Goal: Find specific page/section: Find specific page/section

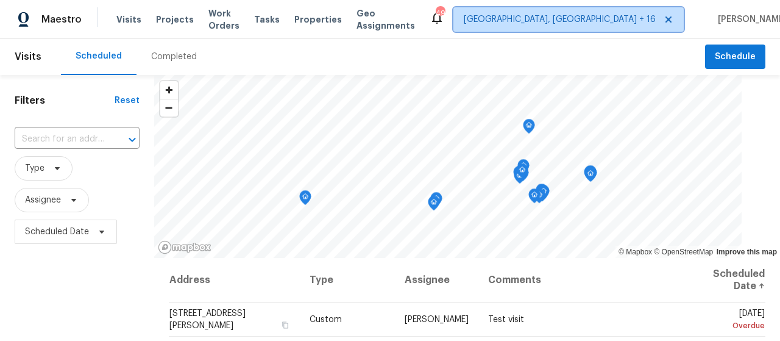
click at [582, 19] on span "[GEOGRAPHIC_DATA], [GEOGRAPHIC_DATA] + 16" at bounding box center [560, 19] width 192 height 12
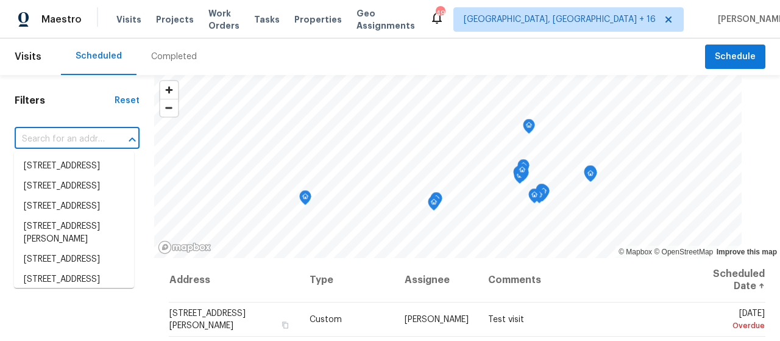
click at [55, 136] on input "text" at bounding box center [60, 139] width 91 height 19
paste input "[GEOGRAPHIC_DATA]"
type input "[GEOGRAPHIC_DATA]"
paste input "[STREET_ADDRESS][PERSON_NAME][PERSON_NAME]"
type input "[STREET_ADDRESS][PERSON_NAME][PERSON_NAME]"
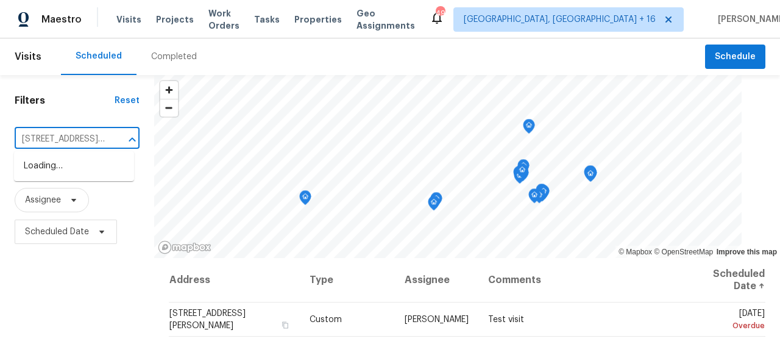
scroll to position [0, 62]
drag, startPoint x: 104, startPoint y: 138, endPoint x: 35, endPoint y: 138, distance: 68.2
click at [35, 138] on div "[STREET_ADDRESS][PERSON_NAME][PERSON_NAME] ​" at bounding box center [77, 139] width 125 height 19
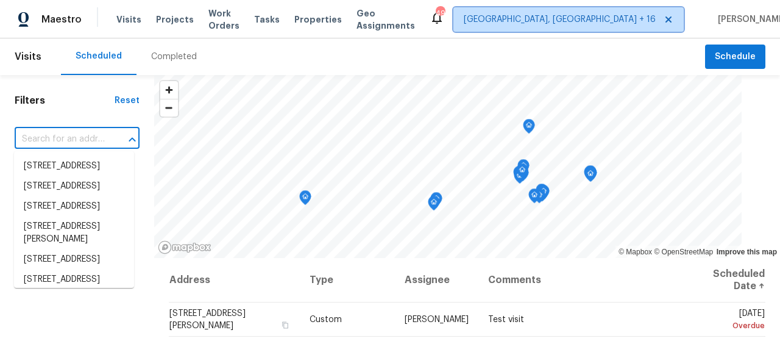
click at [543, 24] on span "[GEOGRAPHIC_DATA], [GEOGRAPHIC_DATA] + 16" at bounding box center [560, 19] width 192 height 12
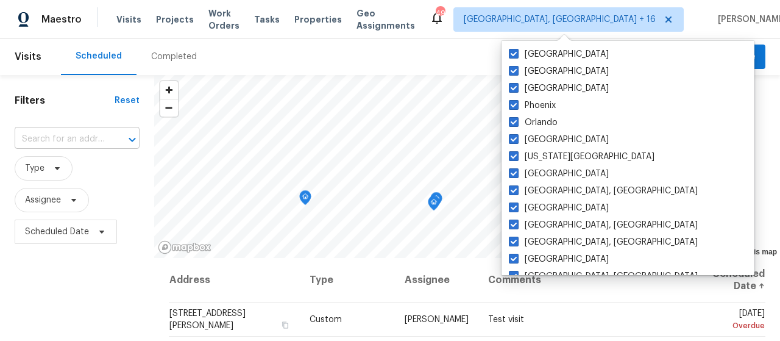
click at [63, 133] on input "text" at bounding box center [60, 139] width 91 height 19
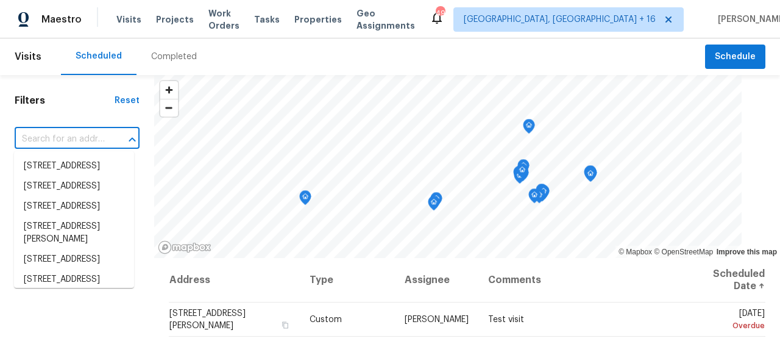
paste input "[STREET_ADDRESS][PERSON_NAME][PERSON_NAME]"
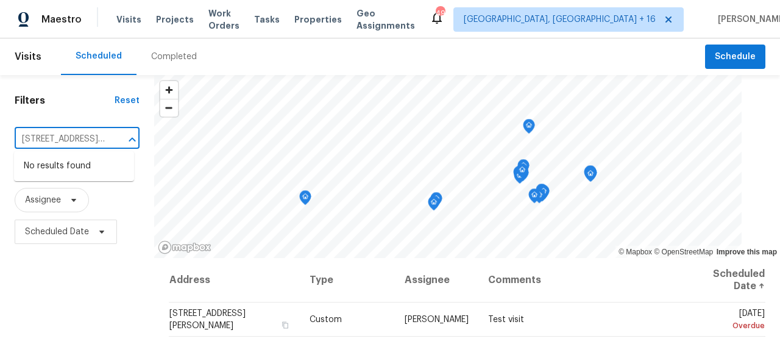
scroll to position [0, 62]
drag, startPoint x: 104, startPoint y: 132, endPoint x: 1, endPoint y: 138, distance: 102.5
click at [0, 138] on div "Filters Reset [STREET_ADDRESS][PERSON_NAME][PERSON_NAME] ​ Type Assignee Schedu…" at bounding box center [77, 302] width 154 height 455
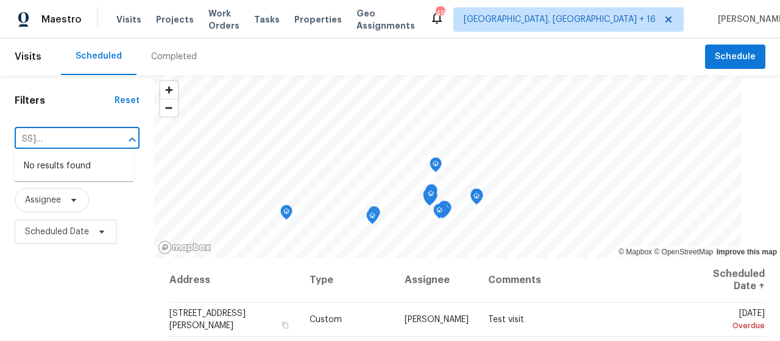
drag, startPoint x: 104, startPoint y: 138, endPoint x: 10, endPoint y: 141, distance: 93.8
click at [10, 141] on div "Filters Reset [STREET_ADDRESS][PERSON_NAME][PERSON_NAME] ​ Type Assignee Schedu…" at bounding box center [77, 302] width 154 height 455
type input "4"
click at [78, 138] on input "text" at bounding box center [60, 139] width 91 height 19
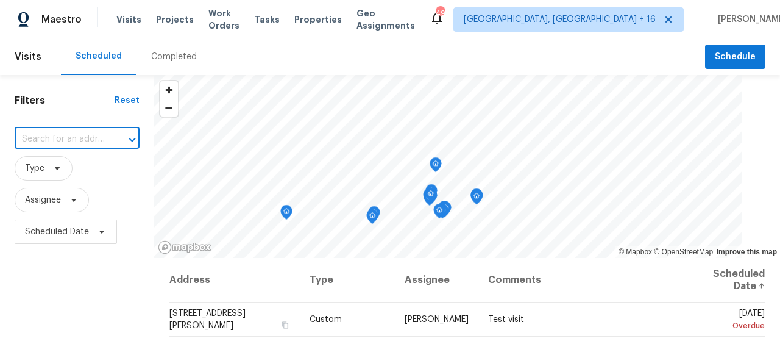
paste input "[STREET_ADDRESS][PERSON_NAME][PERSON_NAME]"
type input "[STREET_ADDRESS][PERSON_NAME][PERSON_NAME]"
click at [168, 46] on div "Completed" at bounding box center [173, 56] width 75 height 37
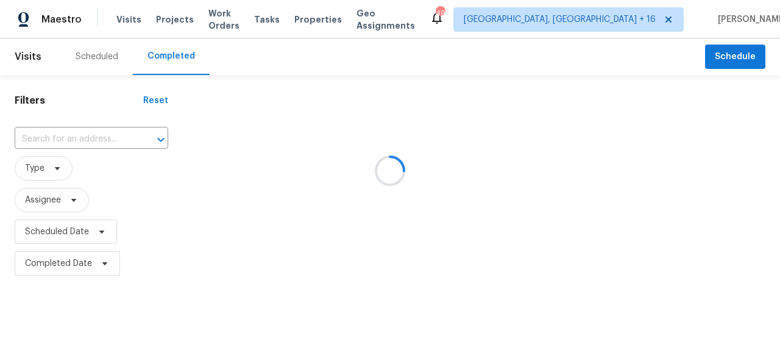
click at [71, 136] on div at bounding box center [390, 170] width 780 height 341
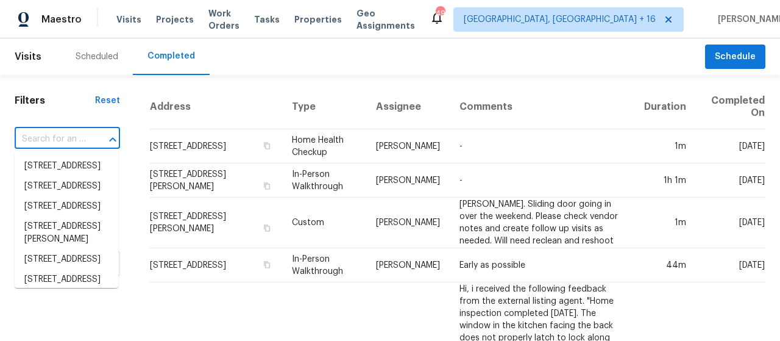
click at [59, 138] on input "text" at bounding box center [50, 139] width 71 height 19
paste input "[STREET_ADDRESS][PERSON_NAME][PERSON_NAME]"
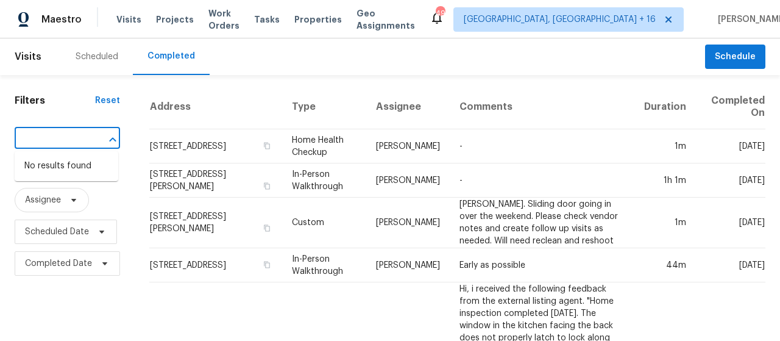
click at [110, 142] on icon "Close" at bounding box center [112, 139] width 15 height 15
drag, startPoint x: 85, startPoint y: 135, endPoint x: 21, endPoint y: 135, distance: 64.6
click at [21, 135] on div "[STREET_ADDRESS][PERSON_NAME][PERSON_NAME] ​" at bounding box center [67, 139] width 105 height 19
type input "[STREET_ADDRESS][PERSON_NAME][PERSON_NAME]"
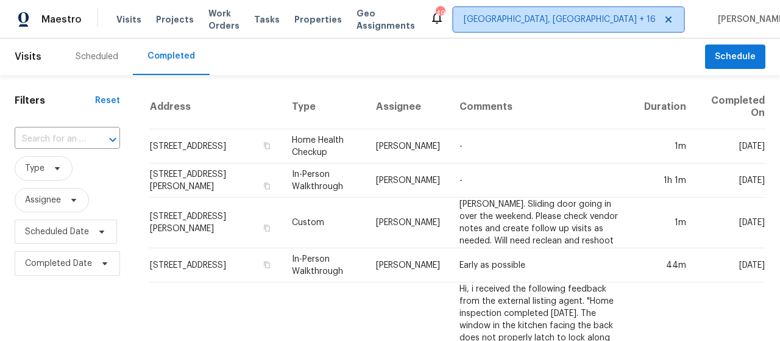
click at [531, 24] on span "[GEOGRAPHIC_DATA], [GEOGRAPHIC_DATA] + 16" at bounding box center [560, 19] width 192 height 12
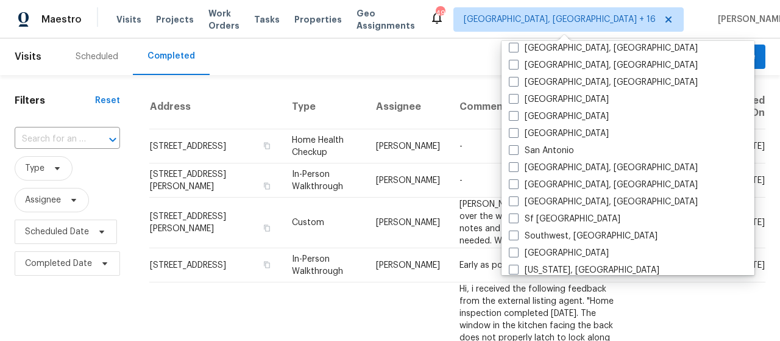
scroll to position [816, 0]
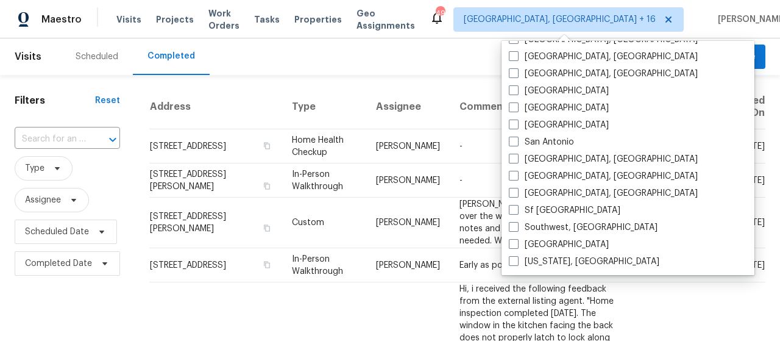
drag, startPoint x: 135, startPoint y: 309, endPoint x: 122, endPoint y: 289, distance: 24.2
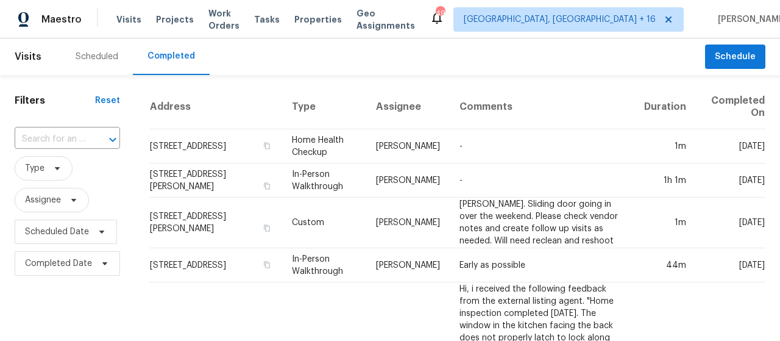
click at [111, 51] on div "Scheduled" at bounding box center [97, 57] width 43 height 12
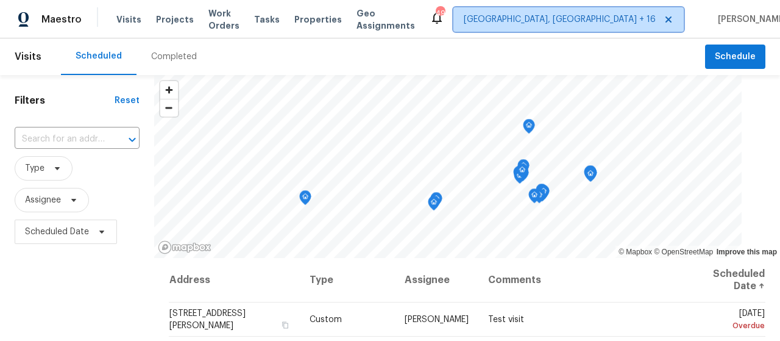
click at [571, 18] on span "[GEOGRAPHIC_DATA], [GEOGRAPHIC_DATA] + 16" at bounding box center [560, 19] width 192 height 12
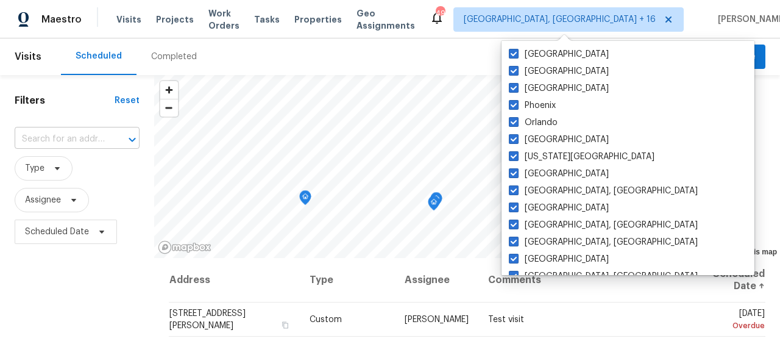
click at [73, 139] on input "text" at bounding box center [60, 139] width 91 height 19
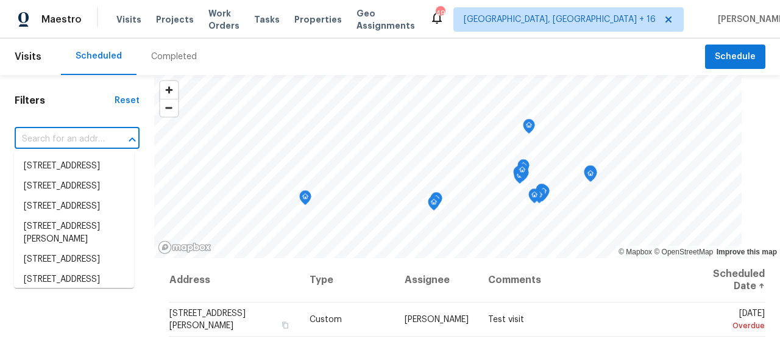
paste input "[STREET_ADDRESS][PERSON_NAME][PERSON_NAME]"
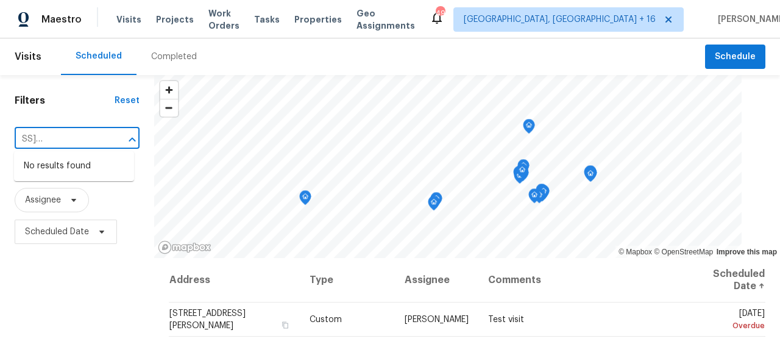
type input "[STREET_ADDRESS][PERSON_NAME][PERSON_NAME]"
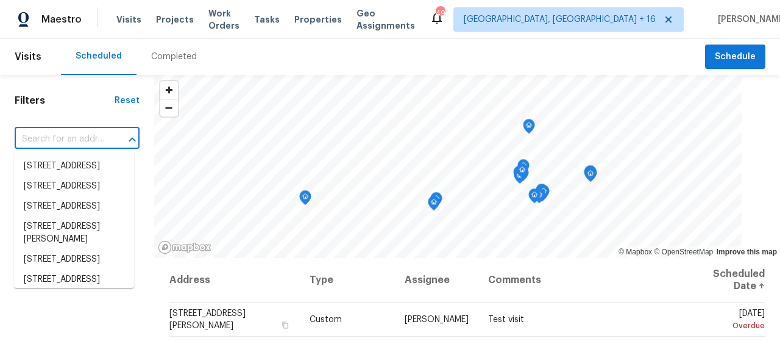
scroll to position [0, 0]
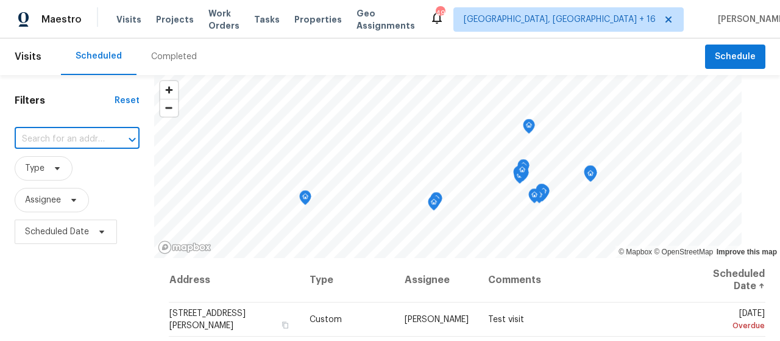
click at [36, 135] on input "text" at bounding box center [60, 139] width 91 height 19
paste input "[STREET_ADDRESS][PERSON_NAME][PERSON_NAME]"
click at [129, 139] on icon "Close" at bounding box center [132, 139] width 7 height 4
click at [129, 138] on icon "Open" at bounding box center [132, 139] width 7 height 4
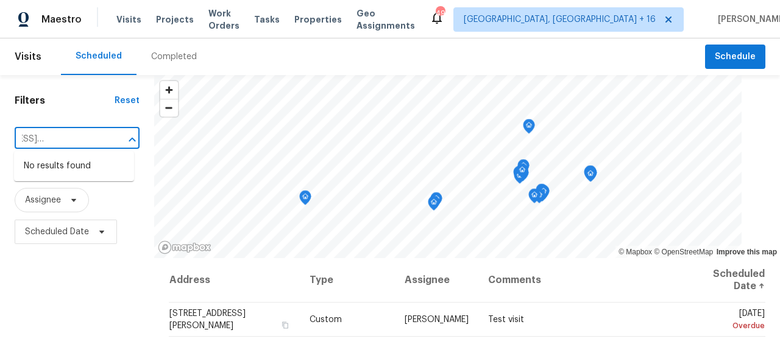
drag, startPoint x: 113, startPoint y: 137, endPoint x: 0, endPoint y: 138, distance: 113.3
click at [0, 138] on div "Filters Reset [STREET_ADDRESS][PERSON_NAME][PERSON_NAME] ​ Type Assignee Schedu…" at bounding box center [77, 302] width 154 height 455
drag, startPoint x: 103, startPoint y: 141, endPoint x: 0, endPoint y: 139, distance: 103.0
click at [0, 139] on div "Filters Reset [STREET_ADDRESS][PERSON_NAME][PERSON_NAME] ​ Type Assignee Schedu…" at bounding box center [77, 302] width 154 height 455
type input "[STREET_ADDRESS][PERSON_NAME][PERSON_NAME]"
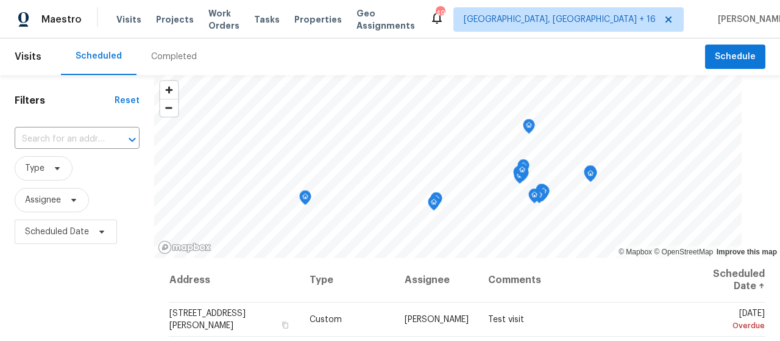
scroll to position [0, 0]
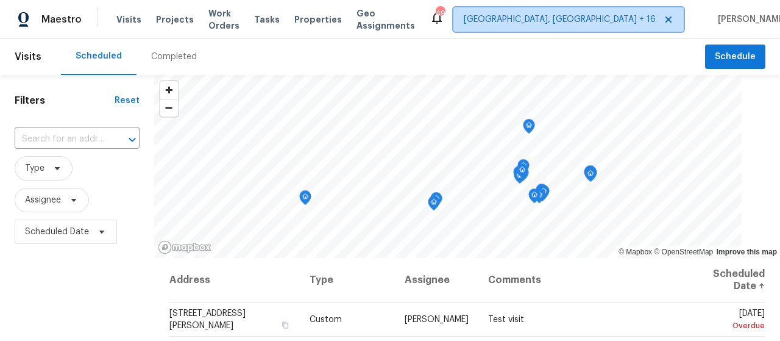
click at [562, 25] on span "[GEOGRAPHIC_DATA], [GEOGRAPHIC_DATA] + 16" at bounding box center [560, 19] width 192 height 12
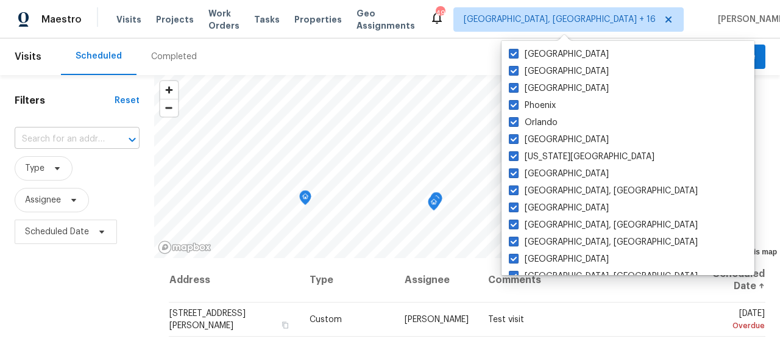
click at [39, 133] on input "text" at bounding box center [60, 139] width 91 height 19
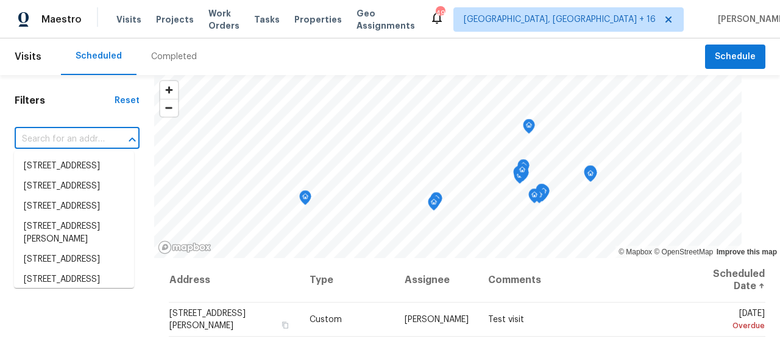
paste input "[STREET_ADDRESS][PERSON_NAME][PERSON_NAME]"
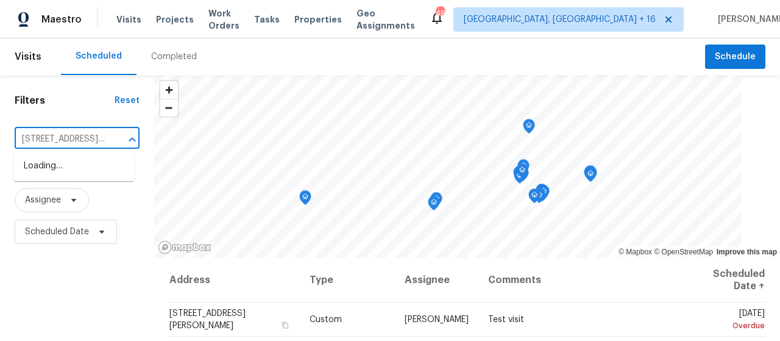
scroll to position [0, 62]
type input "[STREET_ADDRESS][PERSON_NAME][PERSON_NAME]"
click at [185, 54] on div "Completed" at bounding box center [174, 57] width 46 height 12
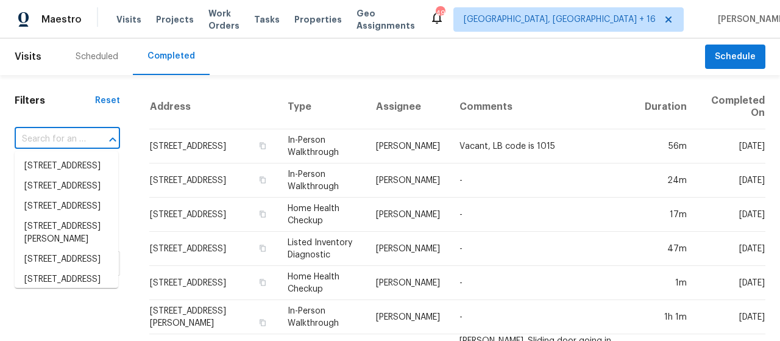
click at [67, 135] on input "text" at bounding box center [50, 139] width 71 height 19
paste input "[STREET_ADDRESS][PERSON_NAME][PERSON_NAME]"
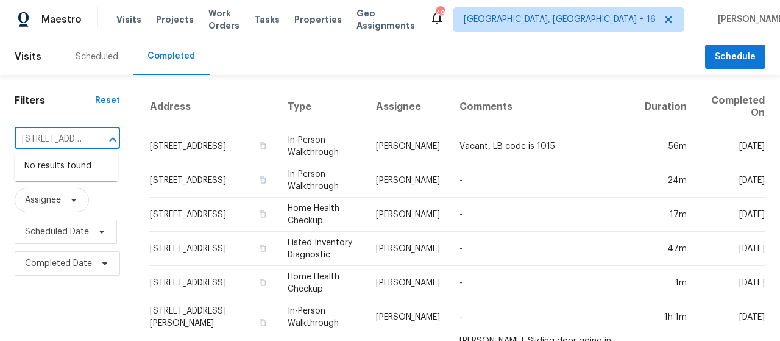
scroll to position [0, 79]
drag, startPoint x: 92, startPoint y: 132, endPoint x: 42, endPoint y: 130, distance: 50.0
drag, startPoint x: 85, startPoint y: 141, endPoint x: 0, endPoint y: 144, distance: 84.7
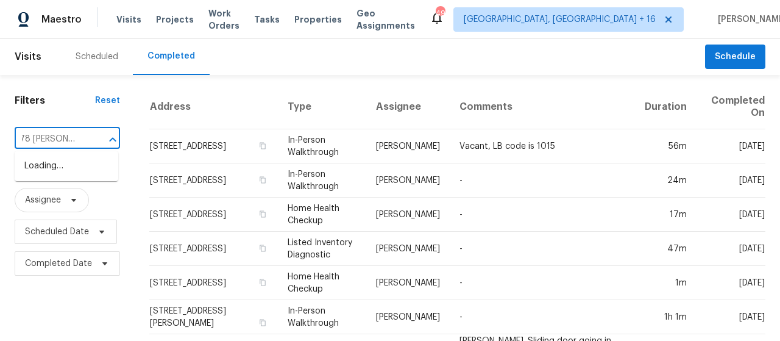
scroll to position [0, 0]
type input "4"
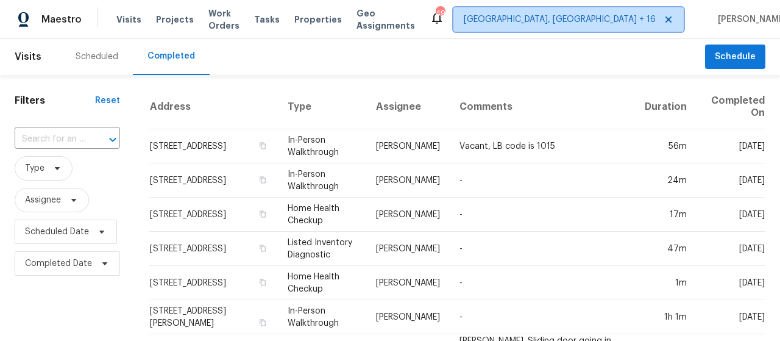
click at [552, 26] on span "[GEOGRAPHIC_DATA], [GEOGRAPHIC_DATA] + 16" at bounding box center [568, 19] width 230 height 24
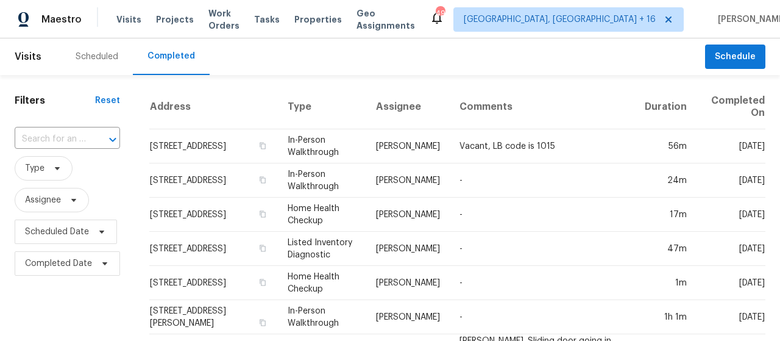
click at [406, 57] on div "Scheduled Completed" at bounding box center [383, 56] width 644 height 37
click at [83, 54] on div "Scheduled" at bounding box center [97, 57] width 43 height 12
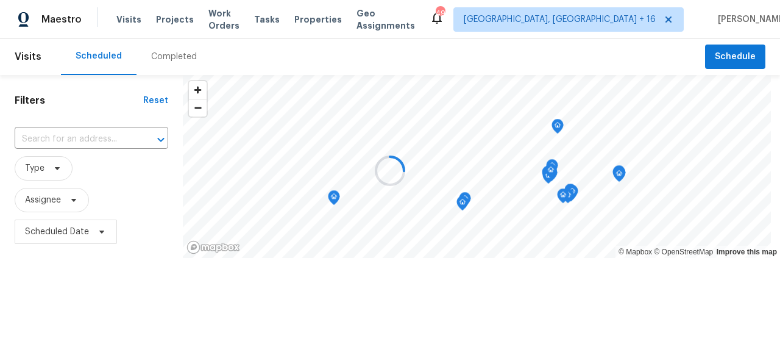
click at [113, 136] on div at bounding box center [390, 170] width 780 height 341
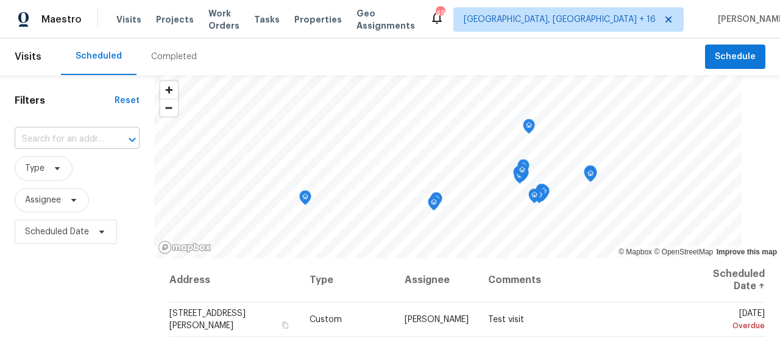
click at [85, 141] on input "text" at bounding box center [60, 139] width 91 height 19
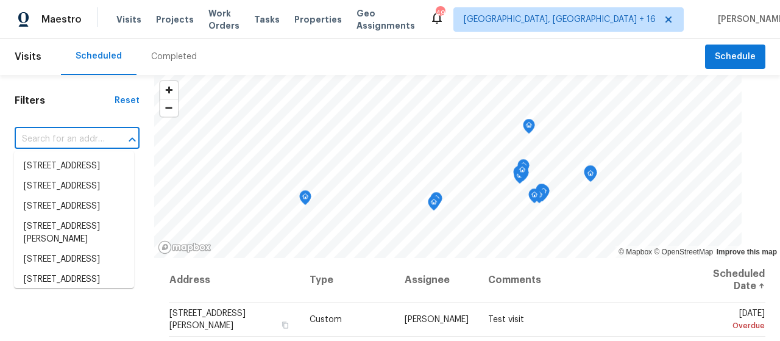
click at [35, 135] on input "text" at bounding box center [60, 139] width 91 height 19
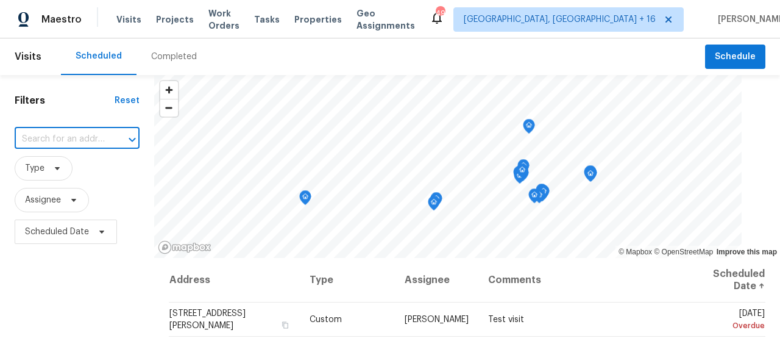
click at [34, 137] on input "text" at bounding box center [60, 139] width 91 height 19
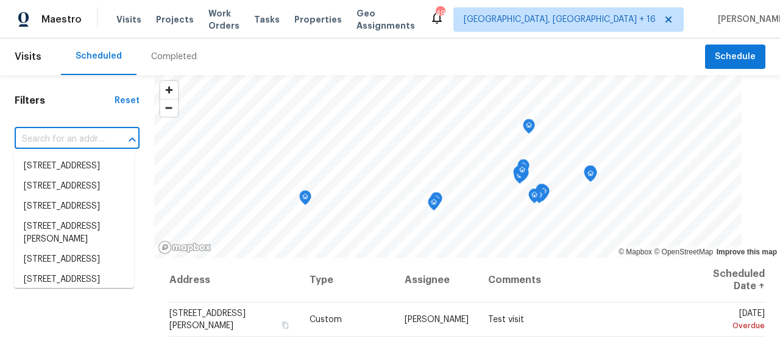
paste input "[STREET_ADDRESS][PERSON_NAME][PERSON_NAME]"
type input "[STREET_ADDRESS][PERSON_NAME][PERSON_NAME]"
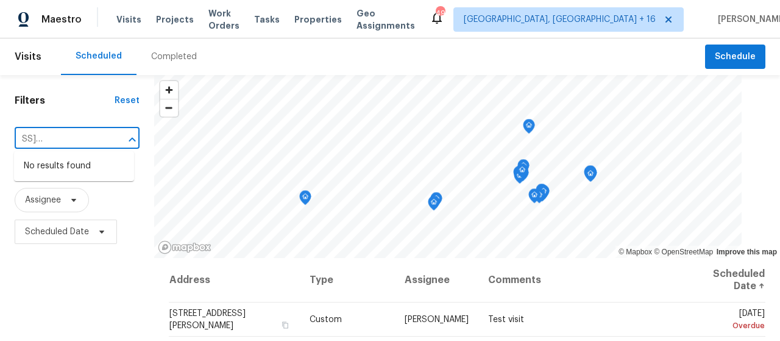
drag, startPoint x: 112, startPoint y: 133, endPoint x: 62, endPoint y: 130, distance: 50.1
click at [0, 125] on div "Filters Reset [STREET_ADDRESS][PERSON_NAME][PERSON_NAME] ​ Type Assignee Schedu…" at bounding box center [77, 302] width 154 height 455
drag, startPoint x: 99, startPoint y: 141, endPoint x: 0, endPoint y: 142, distance: 99.3
click at [0, 142] on div "Filters Reset [STREET_ADDRESS][PERSON_NAME][PERSON_NAME] ​ Type Assignee Schedu…" at bounding box center [77, 302] width 154 height 455
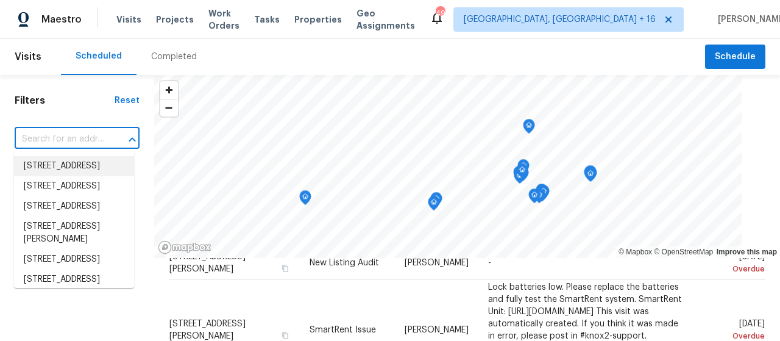
click at [171, 58] on div "Completed" at bounding box center [174, 57] width 46 height 12
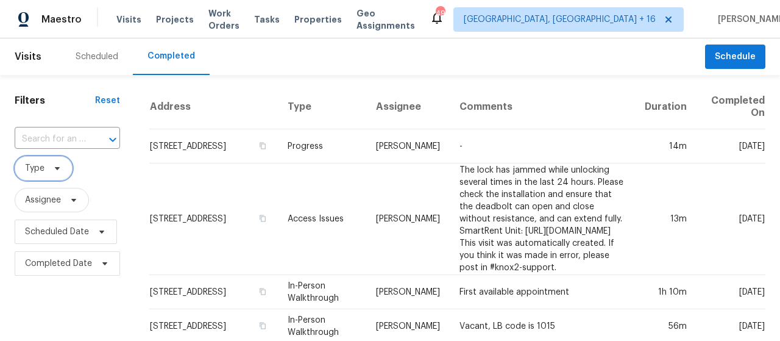
click at [58, 168] on icon at bounding box center [57, 168] width 10 height 10
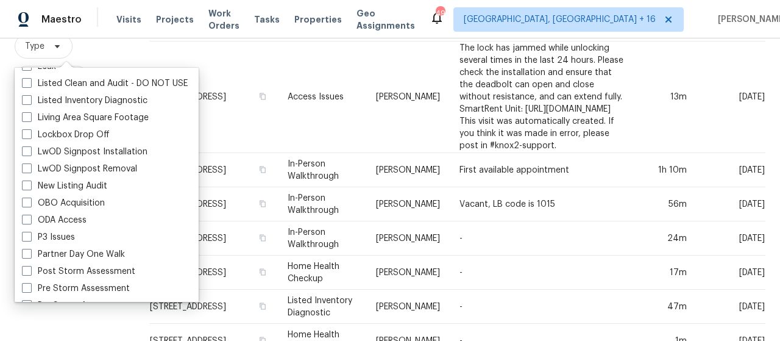
scroll to position [609, 0]
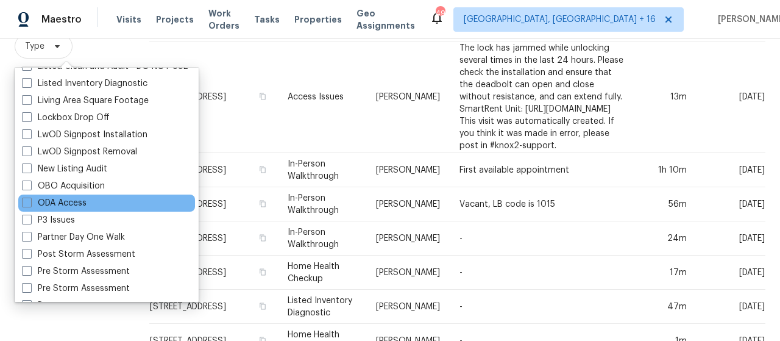
click at [91, 202] on div "ODA Access" at bounding box center [106, 202] width 177 height 17
click at [25, 202] on span at bounding box center [27, 202] width 10 height 10
click at [25, 202] on input "ODA Access" at bounding box center [26, 201] width 8 height 8
checkbox input "true"
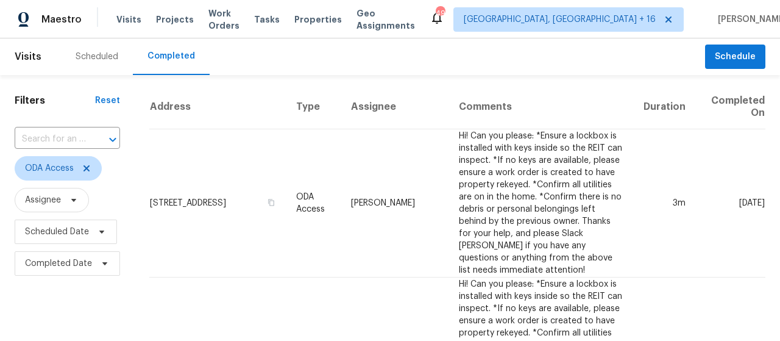
click at [265, 70] on div "Scheduled Completed" at bounding box center [383, 56] width 644 height 37
click at [61, 136] on input "text" at bounding box center [50, 139] width 71 height 19
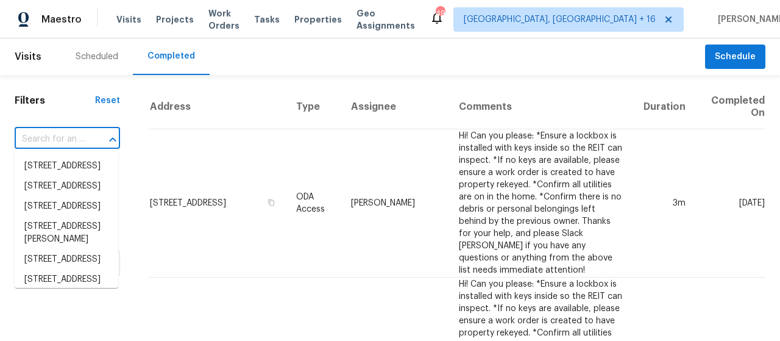
paste input "[STREET_ADDRESS][PERSON_NAME][PERSON_NAME]"
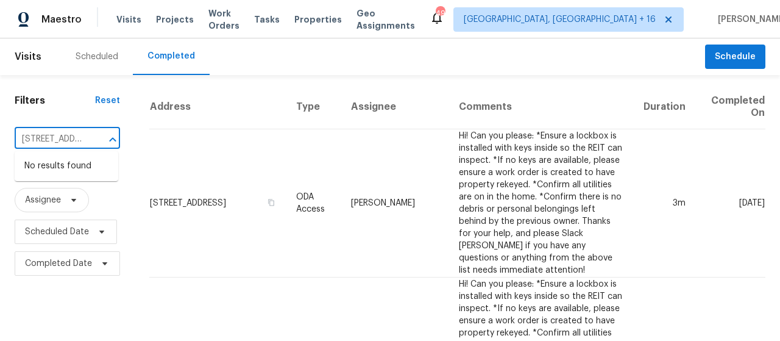
scroll to position [0, 79]
drag, startPoint x: 91, startPoint y: 139, endPoint x: 15, endPoint y: 133, distance: 77.0
click at [15, 133] on div "[STREET_ADDRESS][PERSON_NAME][PERSON_NAME] ​" at bounding box center [67, 139] width 105 height 19
type input "4"
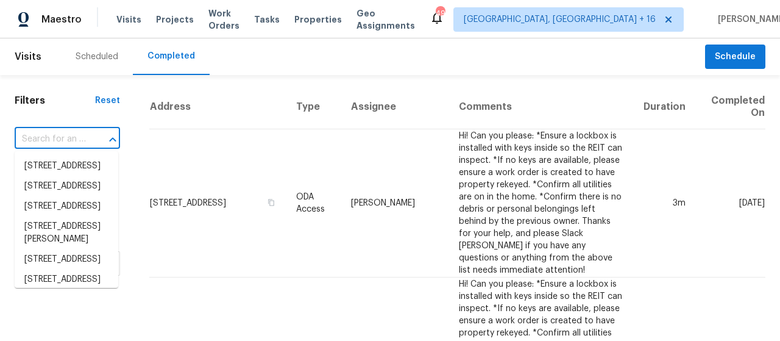
scroll to position [0, 0]
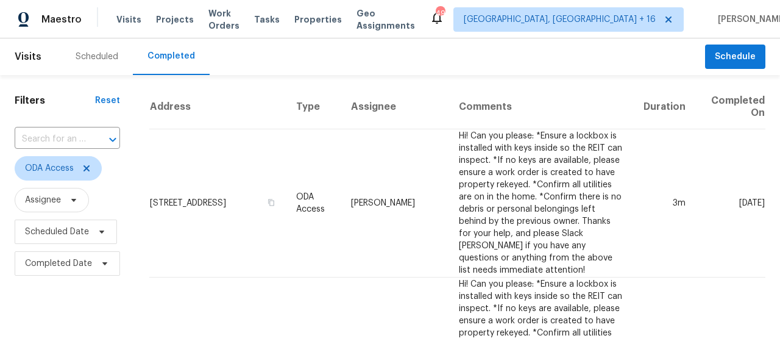
click at [300, 64] on div "Scheduled Completed" at bounding box center [383, 56] width 644 height 37
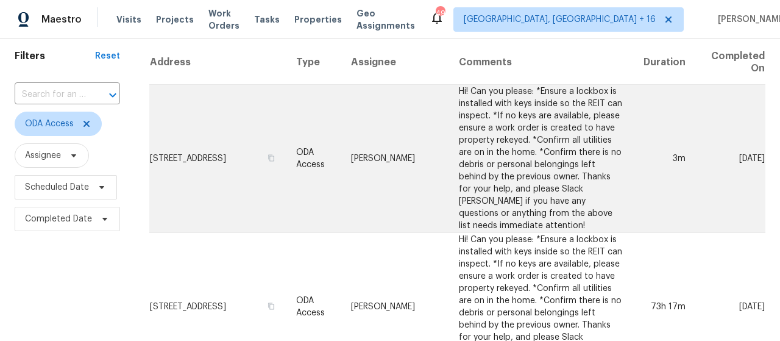
scroll to position [61, 0]
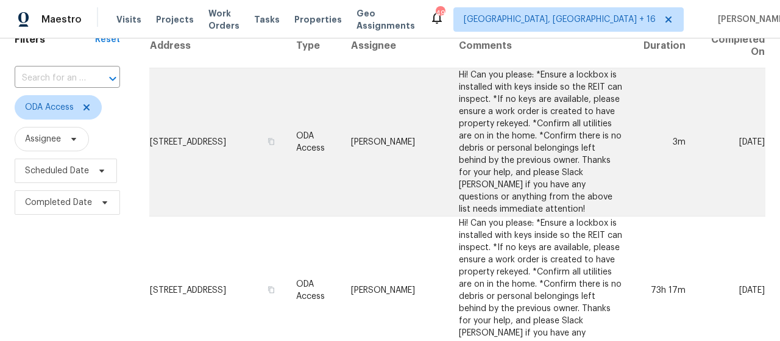
click at [362, 141] on td "RonDerrick Jackson" at bounding box center [394, 142] width 107 height 148
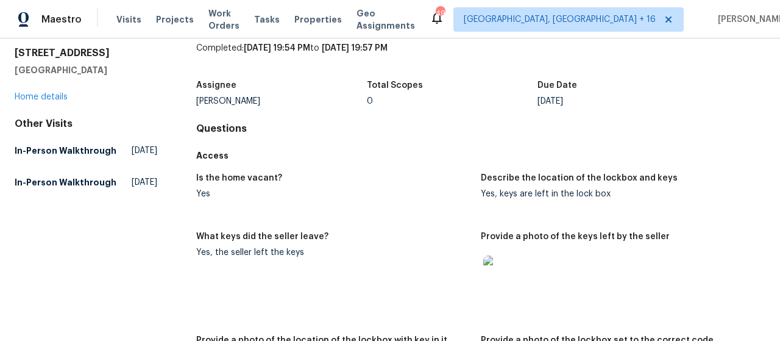
scroll to position [61, 0]
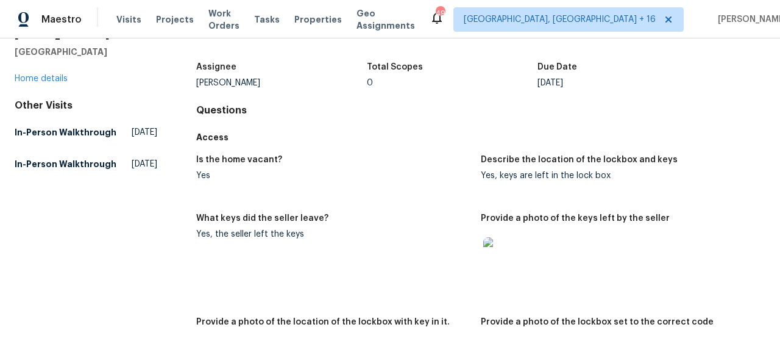
click at [499, 253] on img at bounding box center [502, 256] width 39 height 39
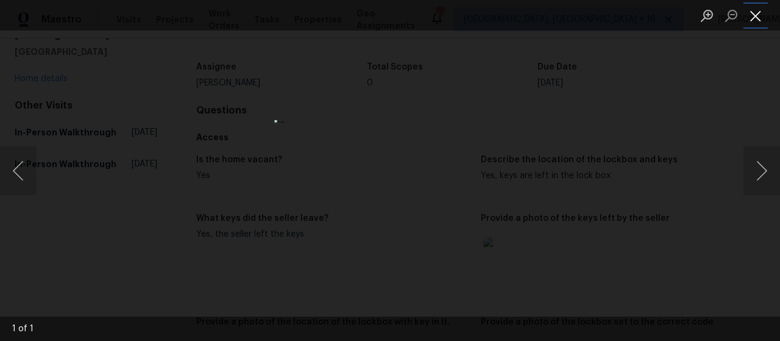
click at [760, 13] on button "Close lightbox" at bounding box center [755, 15] width 24 height 21
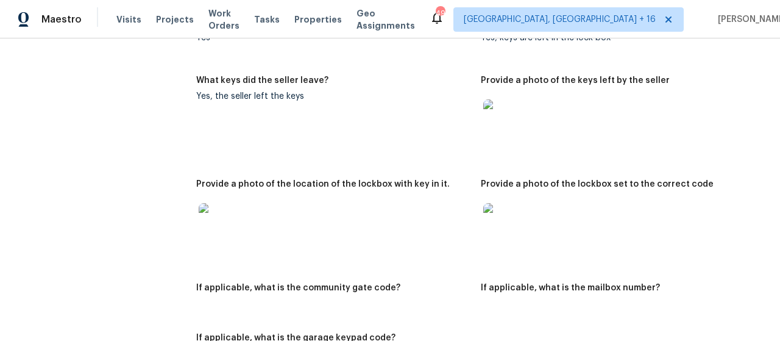
scroll to position [244, 0]
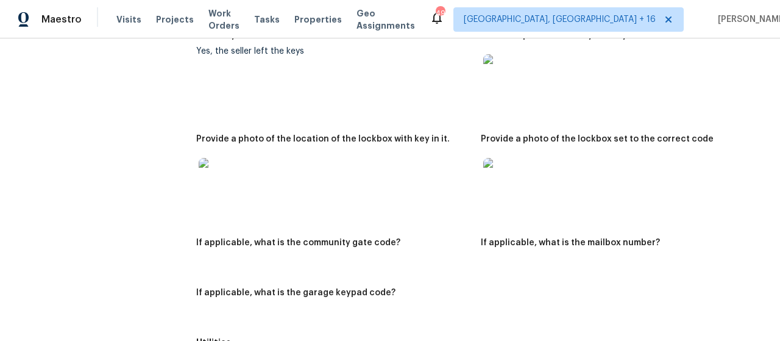
click at [228, 182] on img at bounding box center [218, 177] width 39 height 39
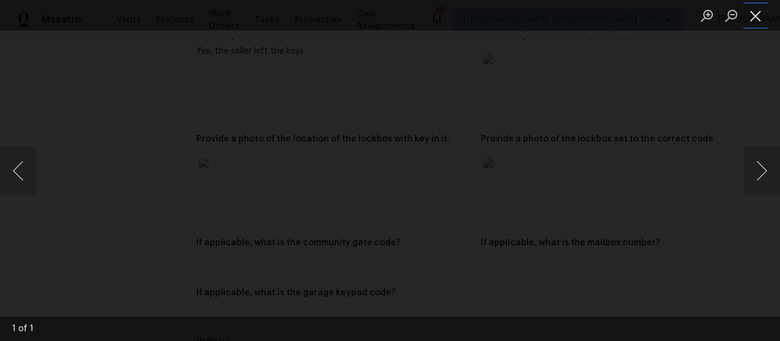
click at [749, 12] on button "Close lightbox" at bounding box center [755, 15] width 24 height 21
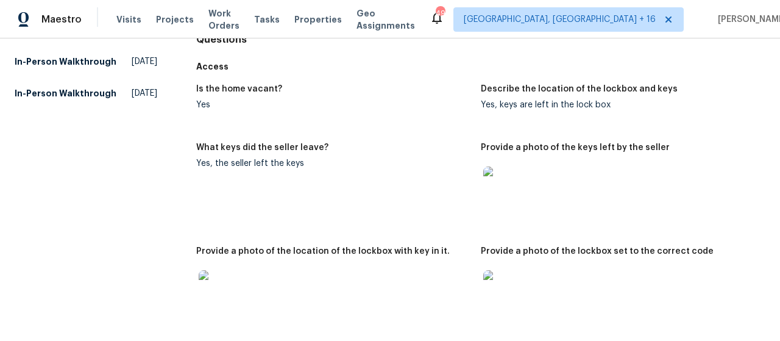
scroll to position [0, 0]
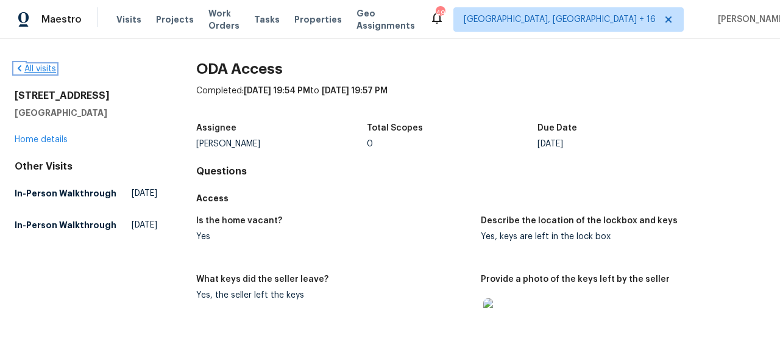
click at [19, 69] on icon at bounding box center [20, 68] width 4 height 6
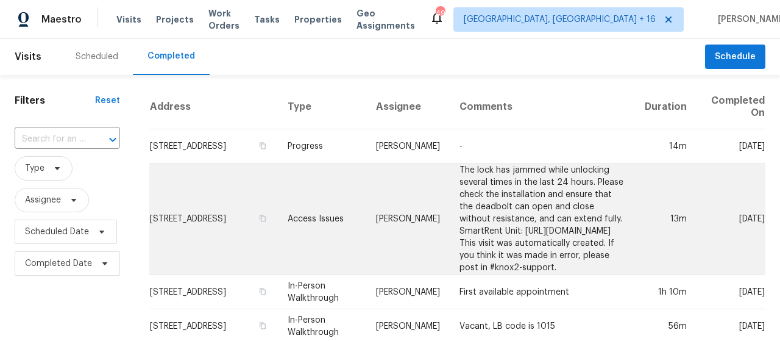
click at [450, 215] on td "The lock has jammed while unlocking several times in the last 24 hours. Please …" at bounding box center [542, 218] width 185 height 111
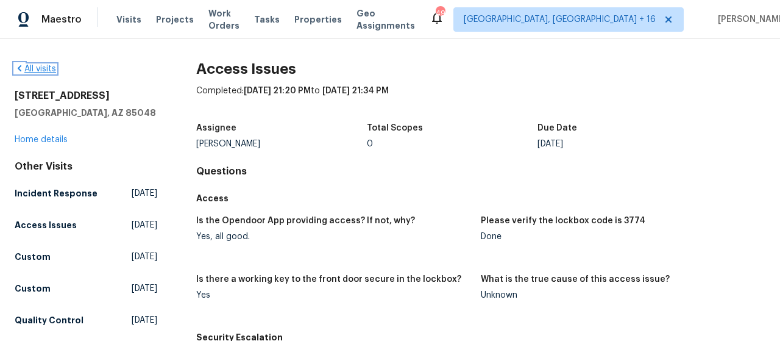
click at [17, 68] on icon at bounding box center [20, 68] width 10 height 10
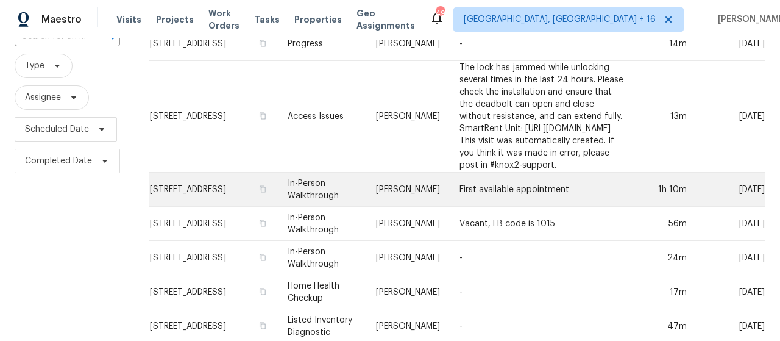
scroll to position [122, 0]
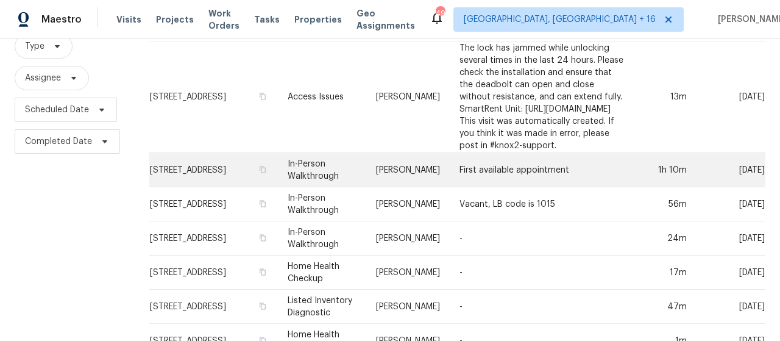
click at [450, 164] on td "First available appointment" at bounding box center [542, 170] width 185 height 34
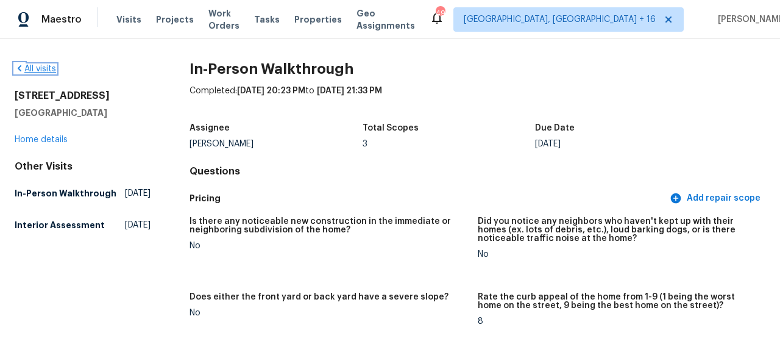
click at [32, 66] on link "All visits" at bounding box center [35, 69] width 41 height 9
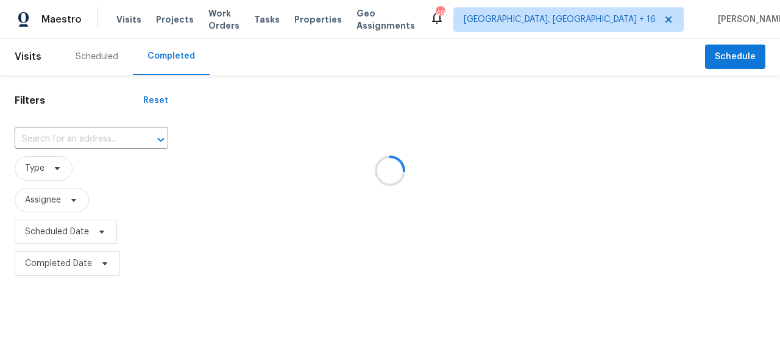
click at [49, 164] on div at bounding box center [390, 170] width 780 height 341
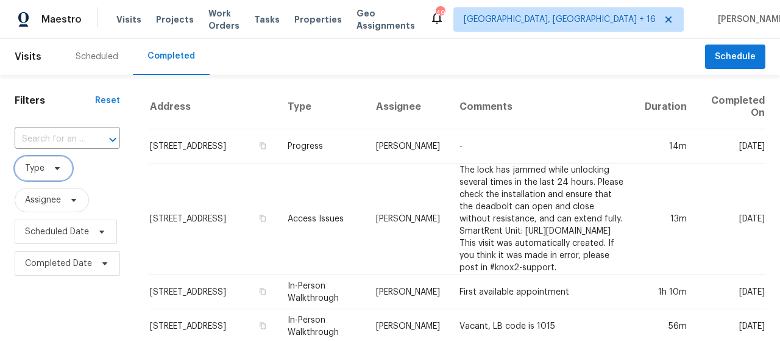
click at [58, 169] on icon at bounding box center [57, 168] width 10 height 10
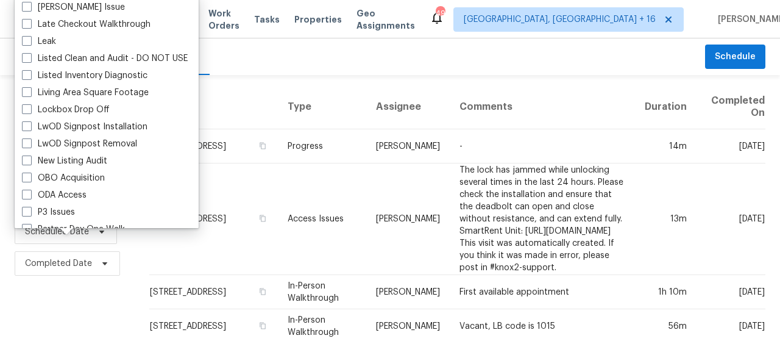
scroll to position [548, 0]
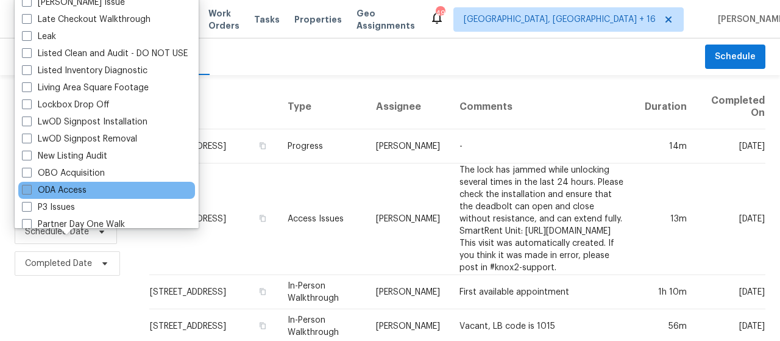
click at [63, 188] on label "ODA Access" at bounding box center [54, 190] width 65 height 12
click at [30, 188] on input "ODA Access" at bounding box center [26, 188] width 8 height 8
checkbox input "true"
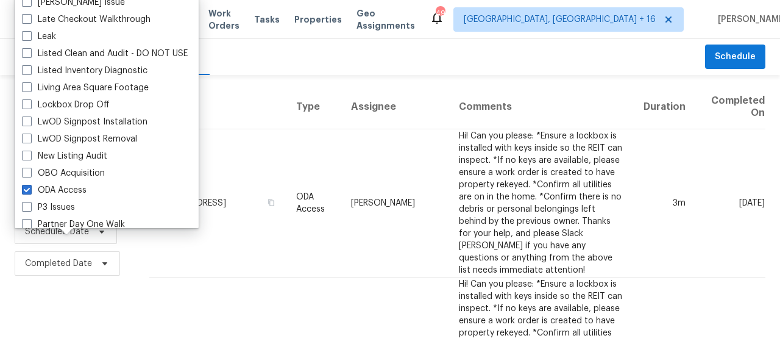
click at [355, 52] on div "Scheduled Completed" at bounding box center [383, 56] width 644 height 37
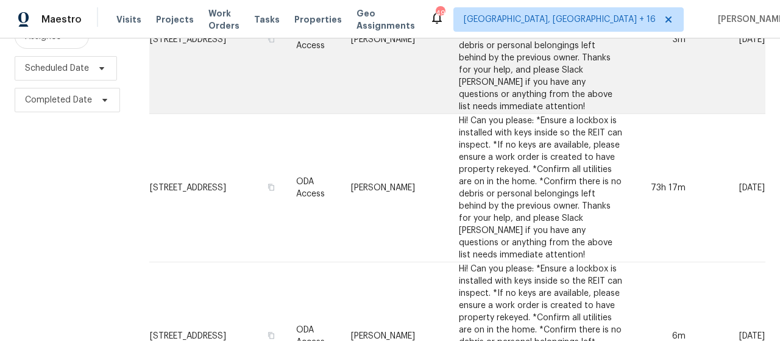
scroll to position [183, 0]
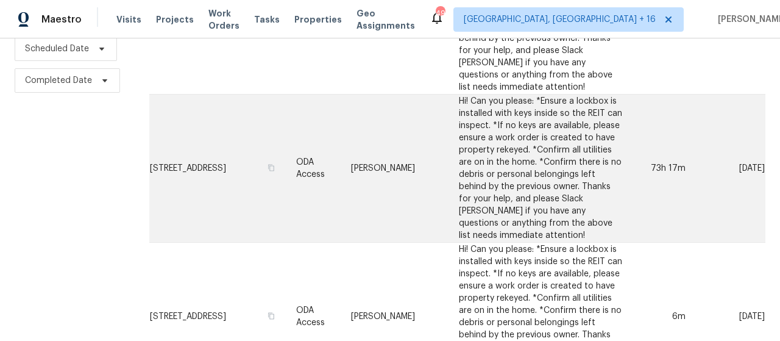
click at [395, 176] on td "Ken Romain" at bounding box center [394, 168] width 107 height 148
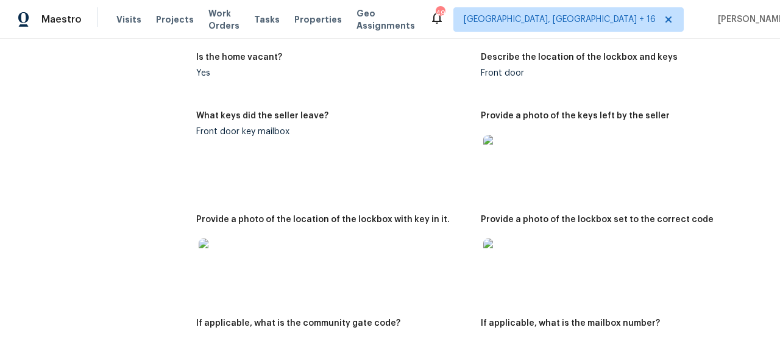
scroll to position [183, 0]
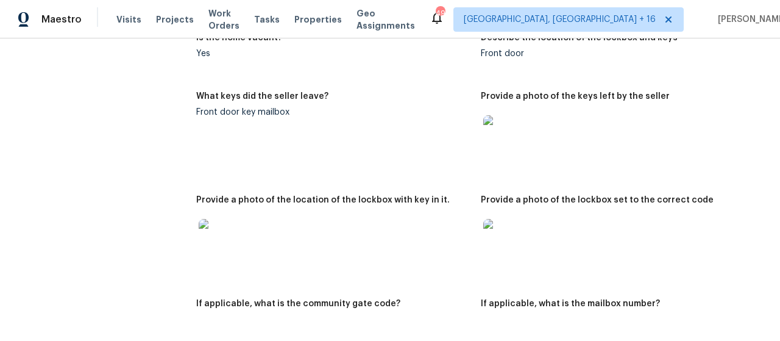
click at [483, 141] on img at bounding box center [502, 134] width 39 height 39
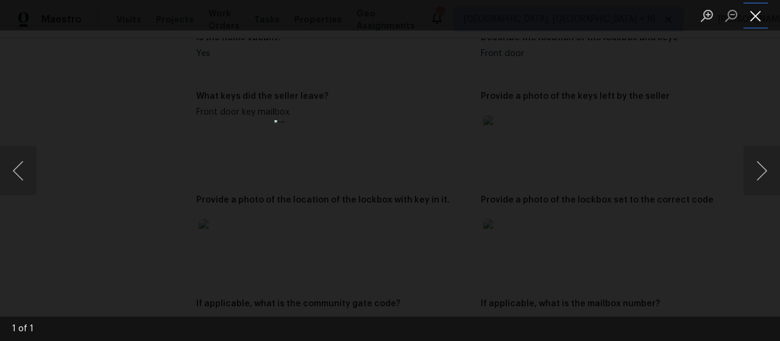
click at [758, 16] on button "Close lightbox" at bounding box center [755, 15] width 24 height 21
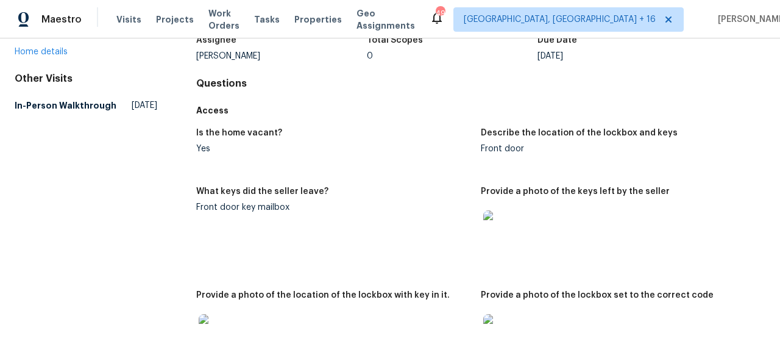
scroll to position [0, 0]
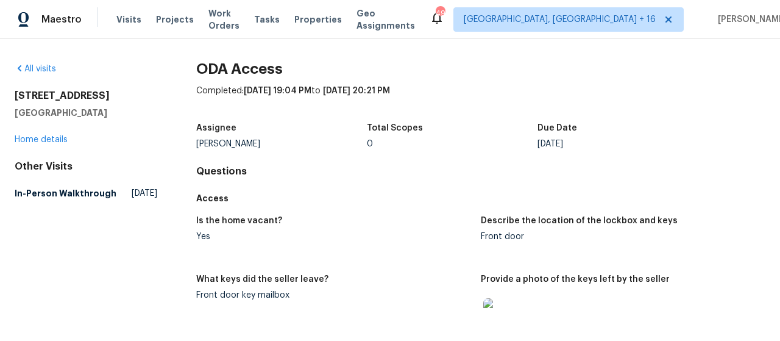
drag, startPoint x: 16, startPoint y: 96, endPoint x: 122, endPoint y: 93, distance: 106.0
click at [122, 93] on h2 "5576 Fairway Forest Dr" at bounding box center [86, 96] width 143 height 12
click at [20, 67] on icon at bounding box center [20, 68] width 10 height 10
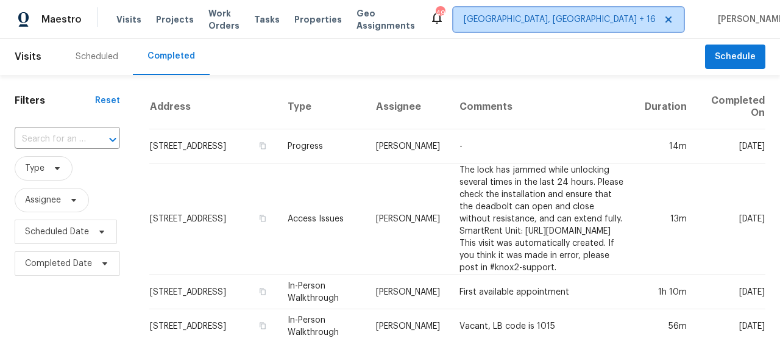
click at [544, 8] on span "[GEOGRAPHIC_DATA], [GEOGRAPHIC_DATA] + 16" at bounding box center [568, 19] width 230 height 24
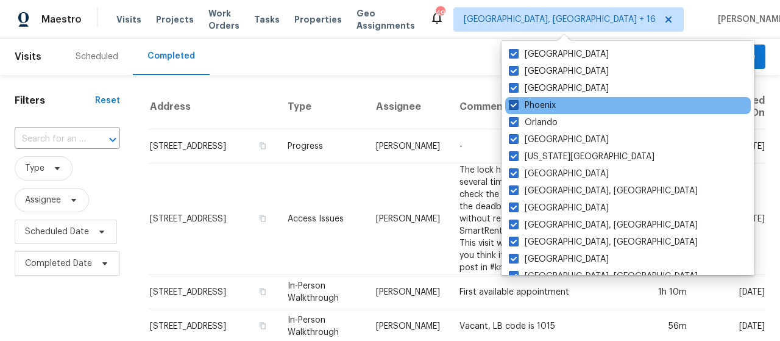
scroll to position [61, 0]
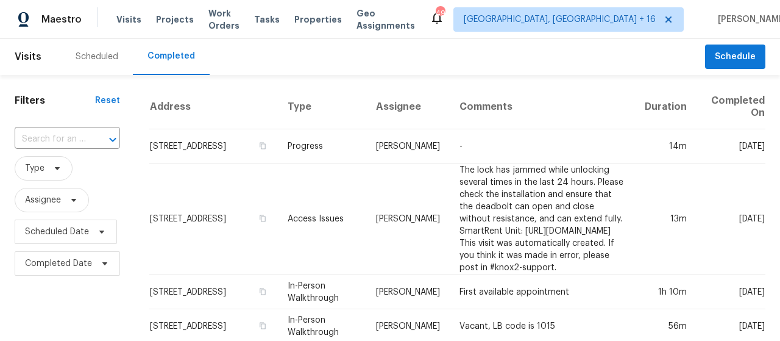
click at [91, 62] on div "Scheduled" at bounding box center [97, 57] width 43 height 12
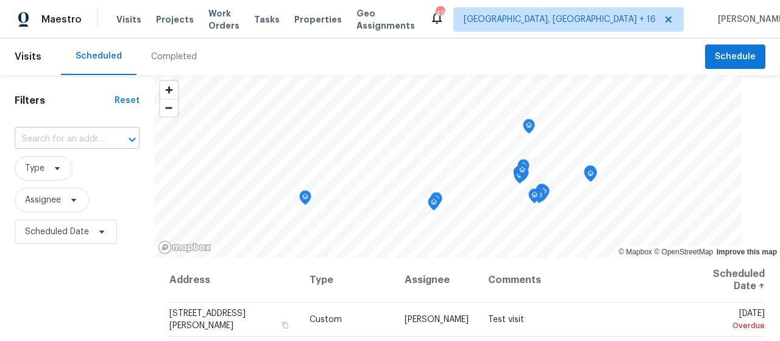
click at [56, 138] on input "text" at bounding box center [60, 139] width 91 height 19
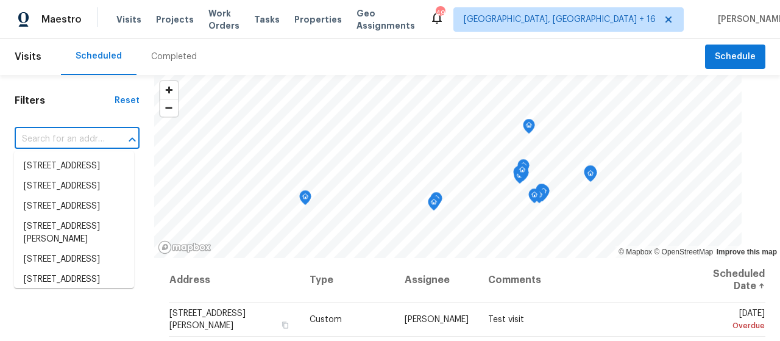
paste input "1516 Mission Ridge Trl Carrollton, TX 75007"
type input "1516 Mission Ridge Trl Carrollton, TX 75007"
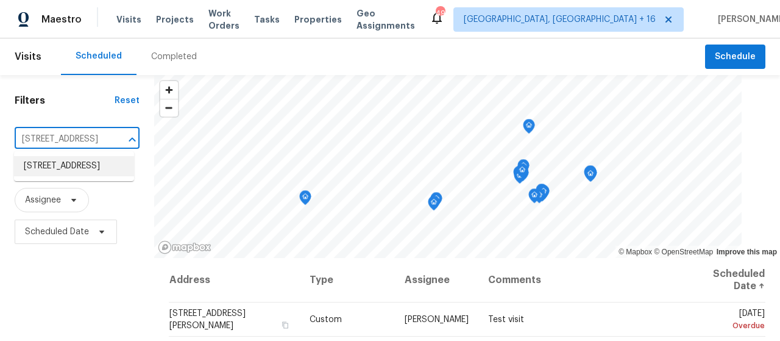
click at [68, 165] on li "1516 Mission Ridge Trl, Carrollton, TX 75007" at bounding box center [74, 166] width 120 height 20
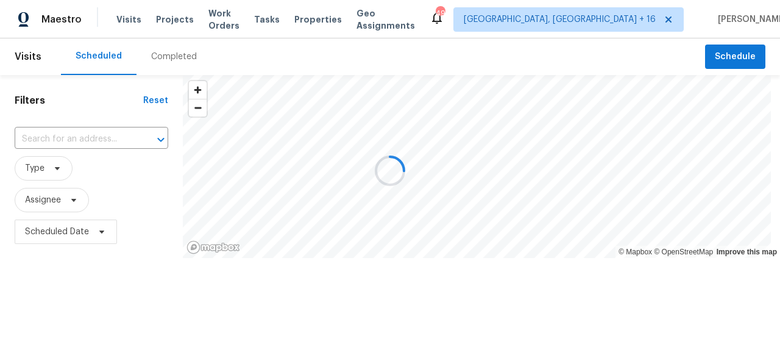
type input "1516 Mission Ridge Trl, Carrollton, TX 75007"
click at [168, 53] on div "Completed" at bounding box center [174, 57] width 46 height 12
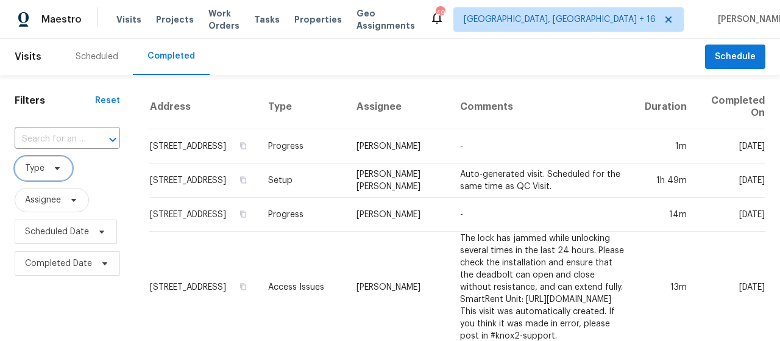
click at [57, 166] on icon at bounding box center [57, 168] width 10 height 10
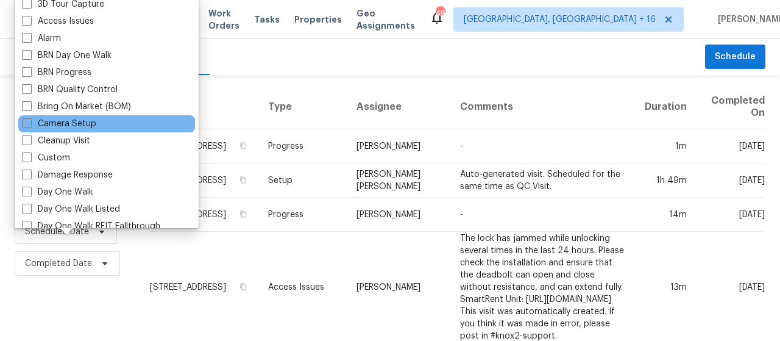
scroll to position [122, 0]
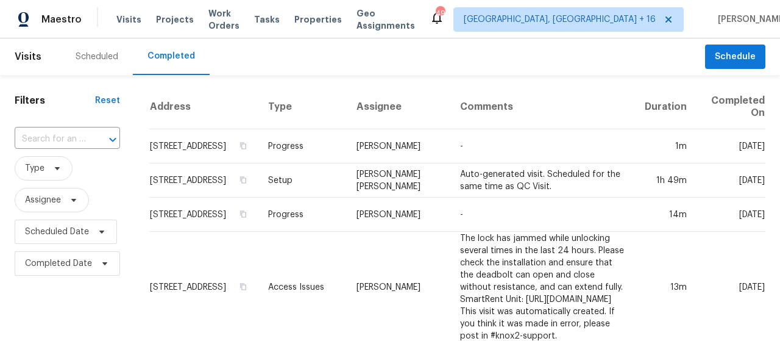
click at [336, 55] on div "Scheduled Completed" at bounding box center [383, 56] width 644 height 37
click at [52, 134] on input "text" at bounding box center [50, 139] width 71 height 19
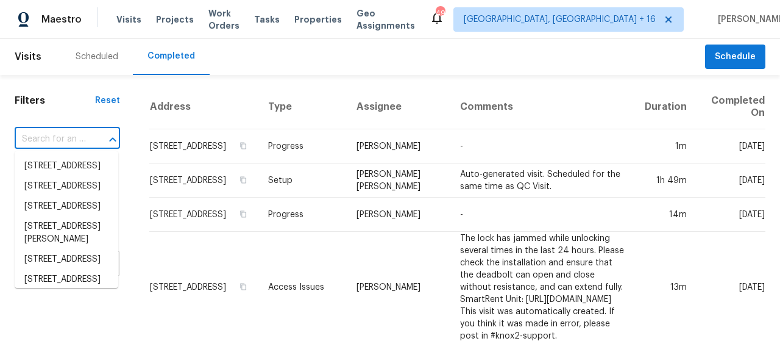
paste input "1516 Mission Ridge Trl Carrollton, TX 75007"
type input "1516 Mission Ridge Trl Carrollton, TX 75007"
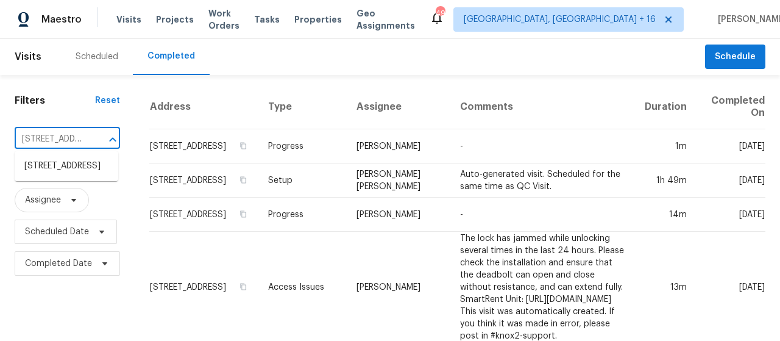
scroll to position [0, 109]
click at [58, 169] on li "1516 Mission Ridge Trl, Carrollton, TX 75007" at bounding box center [67, 166] width 104 height 20
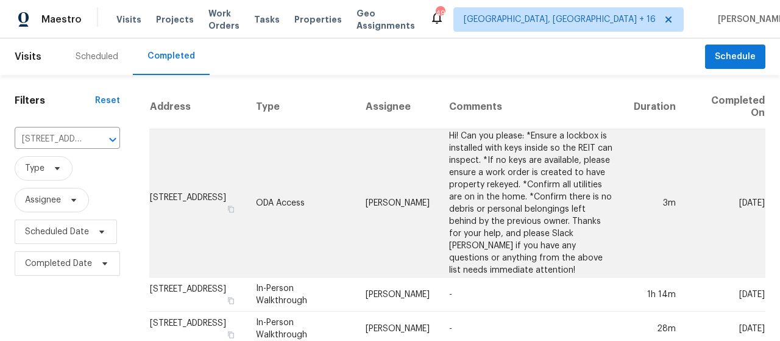
click at [334, 202] on td "ODA Access" at bounding box center [300, 203] width 109 height 148
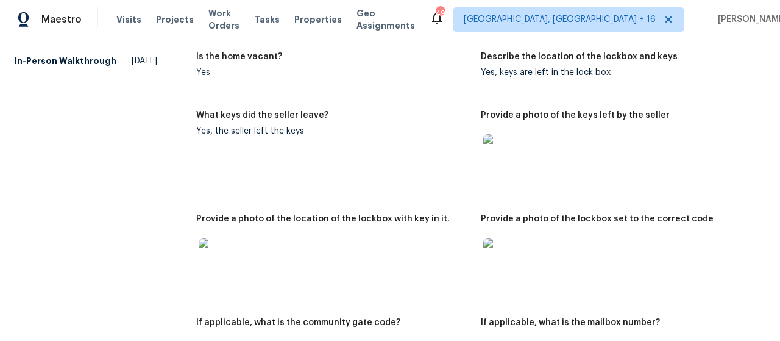
scroll to position [183, 0]
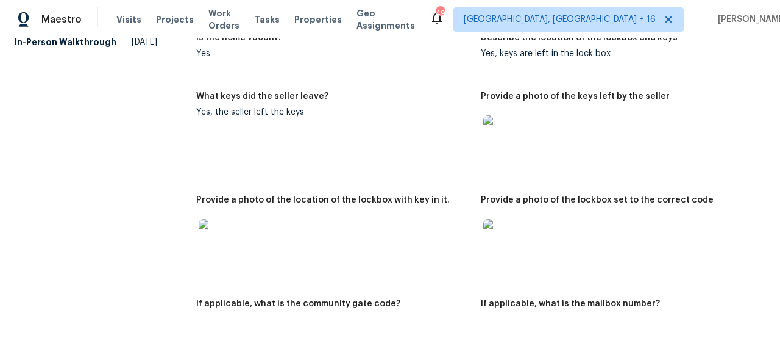
click at [205, 244] on img at bounding box center [218, 238] width 39 height 39
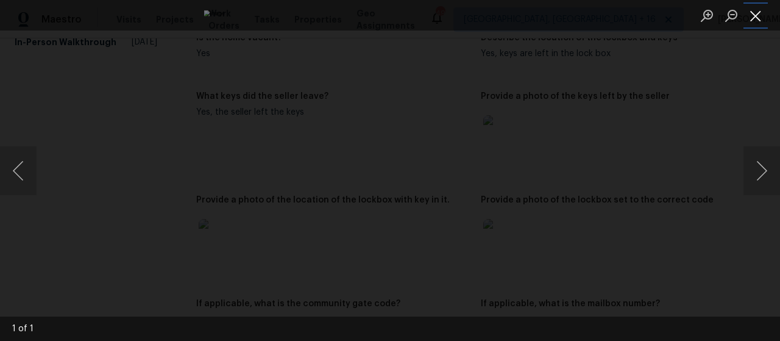
click at [757, 15] on button "Close lightbox" at bounding box center [755, 15] width 24 height 21
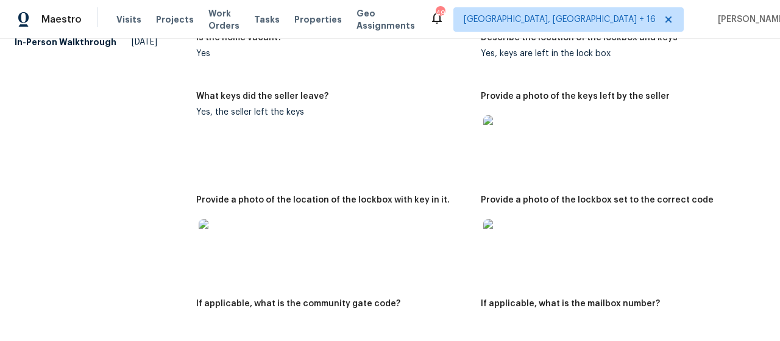
click at [486, 139] on img at bounding box center [502, 134] width 39 height 39
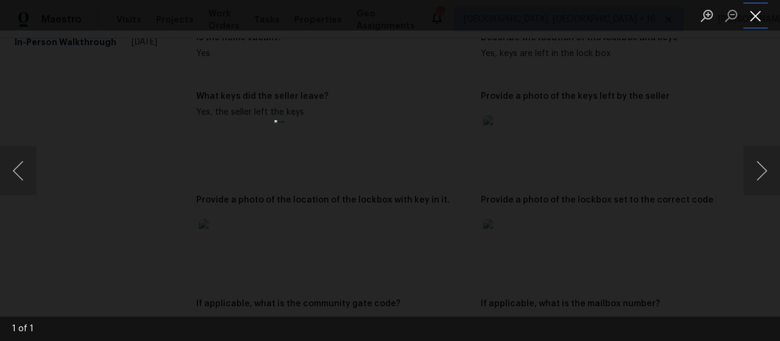
click at [757, 13] on button "Close lightbox" at bounding box center [755, 15] width 24 height 21
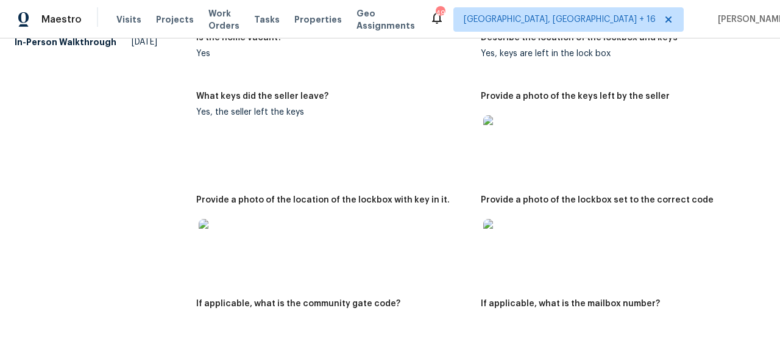
click at [490, 145] on img at bounding box center [502, 134] width 39 height 39
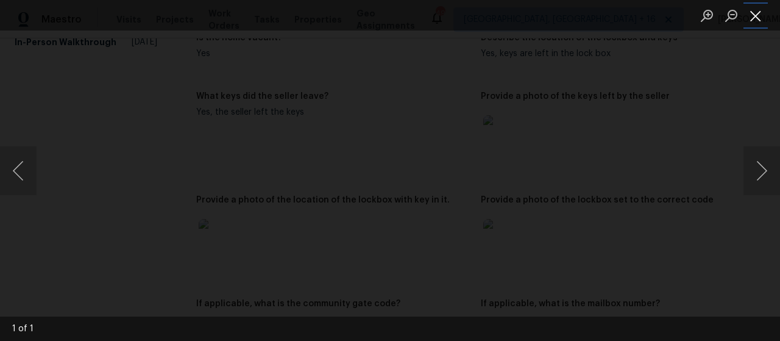
click at [754, 12] on button "Close lightbox" at bounding box center [755, 15] width 24 height 21
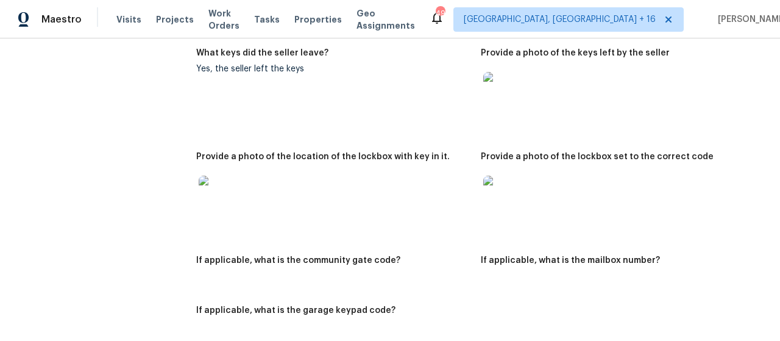
scroll to position [244, 0]
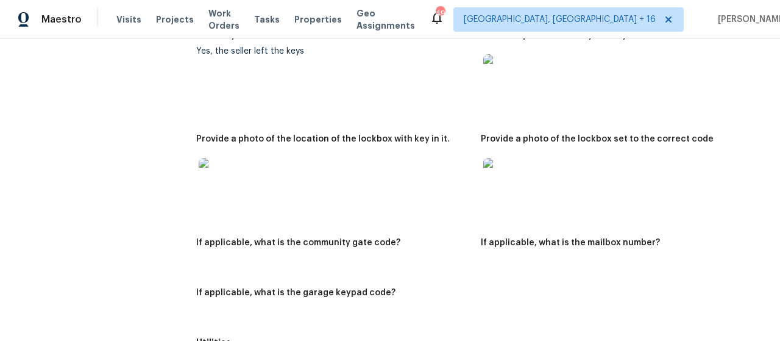
click at [493, 169] on img at bounding box center [502, 177] width 39 height 39
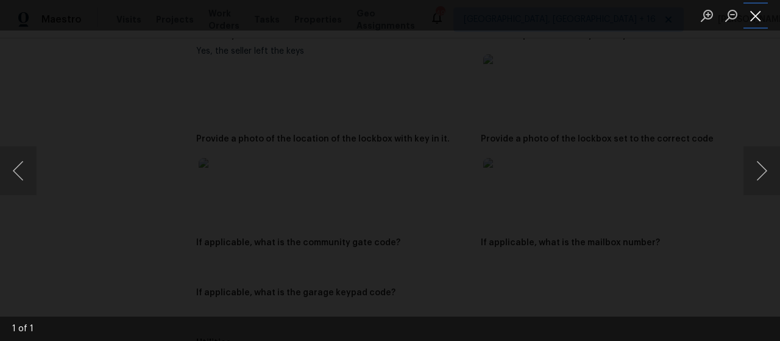
click at [757, 19] on button "Close lightbox" at bounding box center [755, 15] width 24 height 21
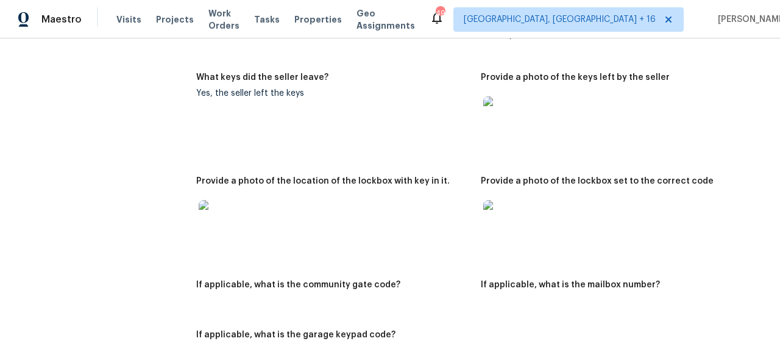
scroll to position [183, 0]
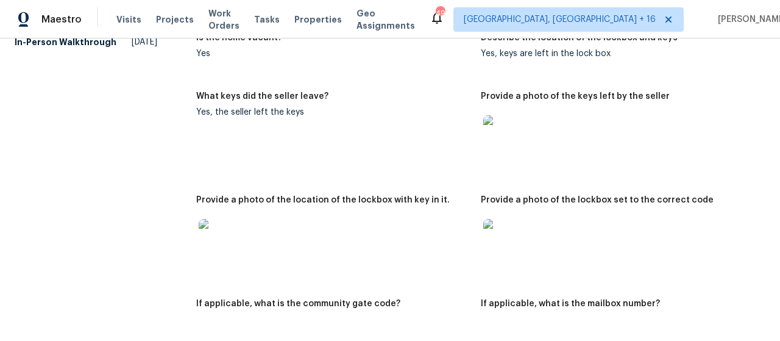
click at [494, 242] on img at bounding box center [502, 238] width 39 height 39
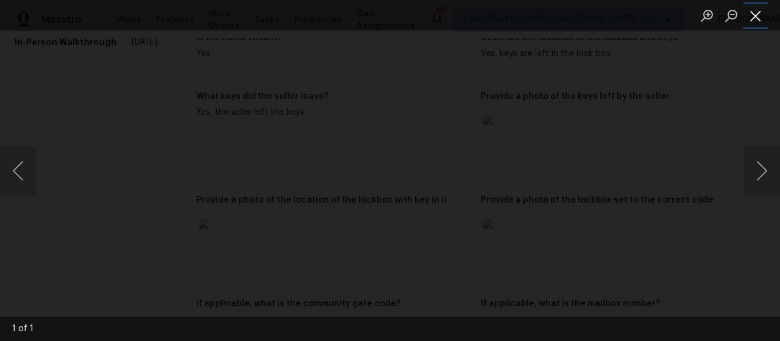
click at [754, 16] on button "Close lightbox" at bounding box center [755, 15] width 24 height 21
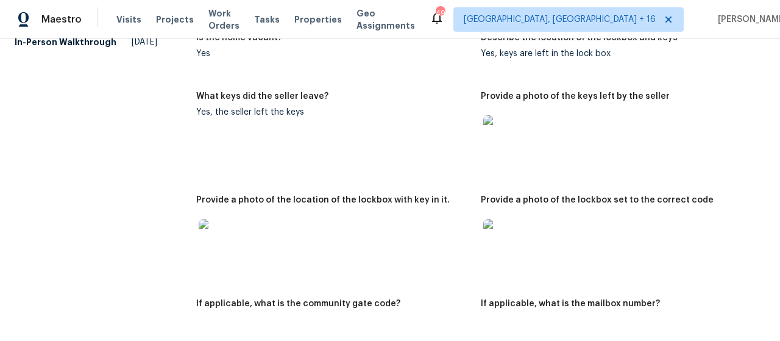
click at [214, 241] on img at bounding box center [218, 238] width 39 height 39
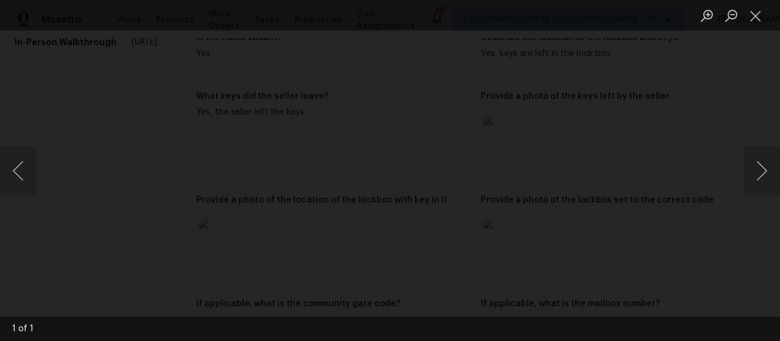
click at [374, 185] on img "Lightbox" at bounding box center [422, 83] width 464 height 203
click at [307, 171] on img "Lightbox" at bounding box center [404, 69] width 464 height 203
click at [751, 12] on button "Close lightbox" at bounding box center [755, 15] width 24 height 21
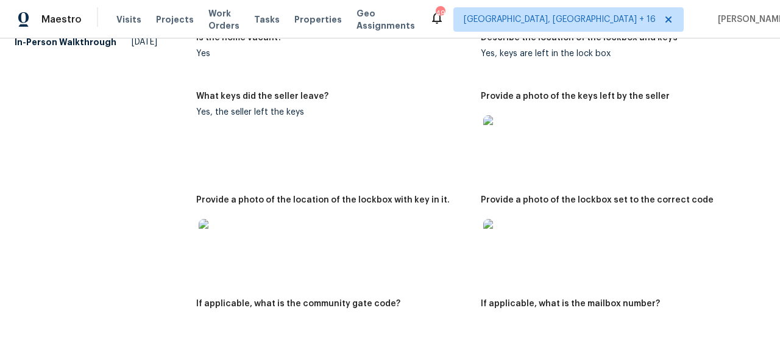
click at [497, 236] on img at bounding box center [502, 238] width 39 height 39
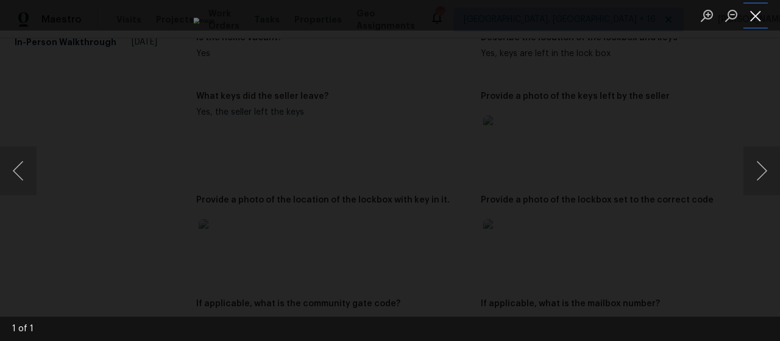
click at [766, 13] on button "Close lightbox" at bounding box center [755, 15] width 24 height 21
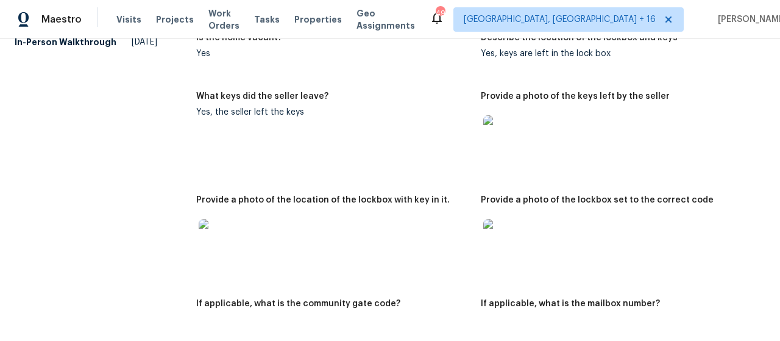
click at [496, 136] on img at bounding box center [502, 134] width 39 height 39
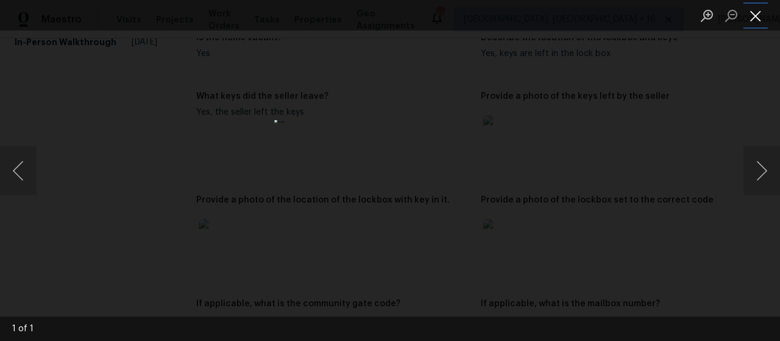
click at [757, 20] on button "Close lightbox" at bounding box center [755, 15] width 24 height 21
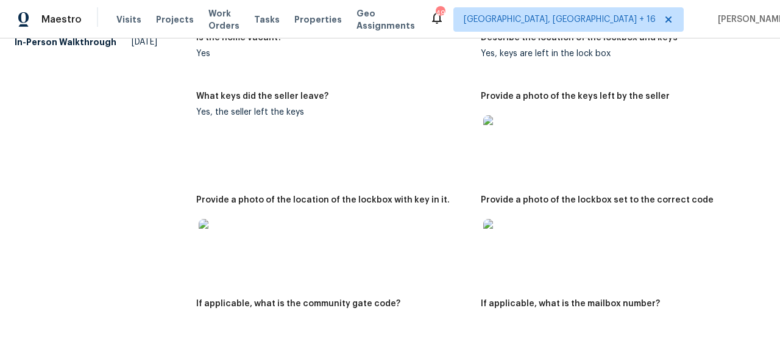
click at [223, 242] on img at bounding box center [218, 238] width 39 height 39
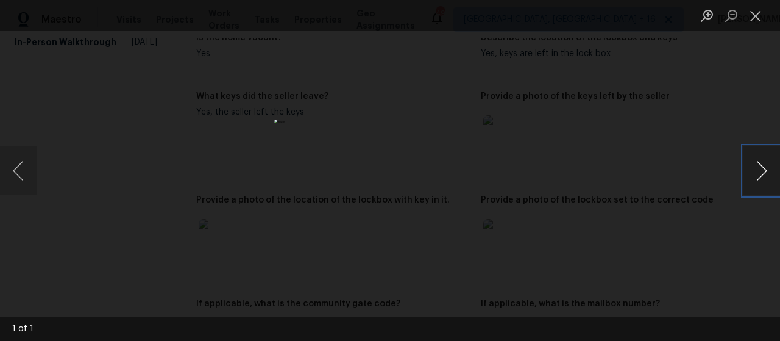
click at [750, 176] on button "Next image" at bounding box center [761, 170] width 37 height 49
click at [752, 20] on button "Close lightbox" at bounding box center [755, 15] width 24 height 21
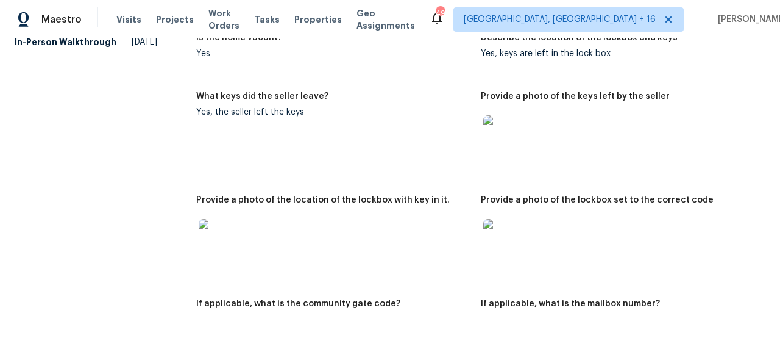
click at [220, 240] on img at bounding box center [218, 238] width 39 height 39
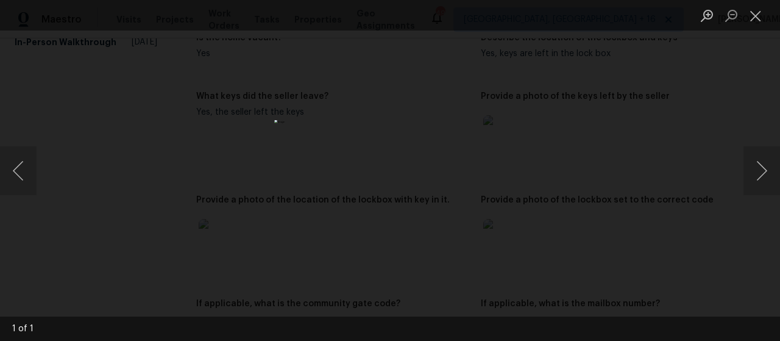
click at [685, 258] on div "Lightbox" at bounding box center [390, 170] width 780 height 341
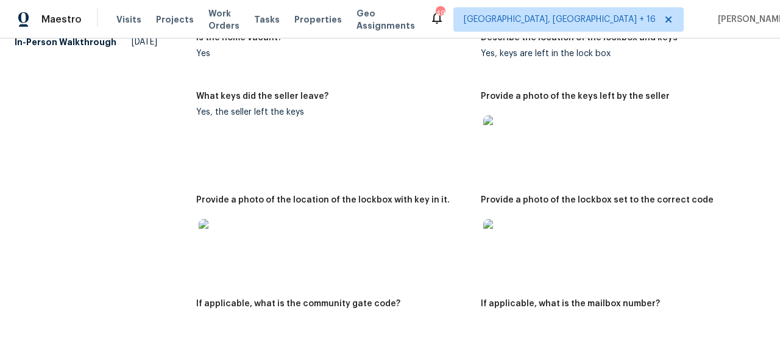
click at [216, 241] on img at bounding box center [218, 238] width 39 height 39
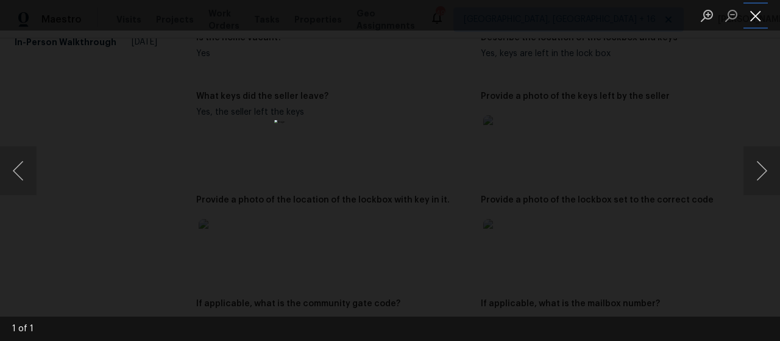
click at [752, 13] on button "Close lightbox" at bounding box center [755, 15] width 24 height 21
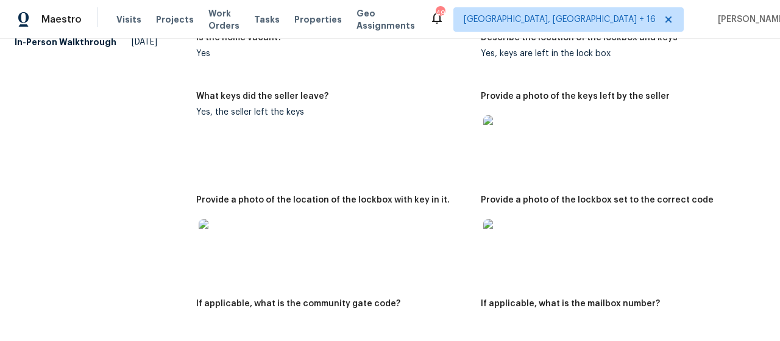
click at [229, 242] on img at bounding box center [218, 238] width 39 height 39
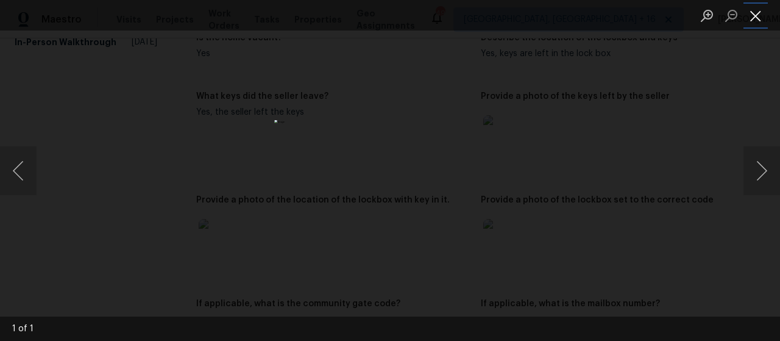
click at [754, 16] on button "Close lightbox" at bounding box center [755, 15] width 24 height 21
